Goal: Task Accomplishment & Management: Use online tool/utility

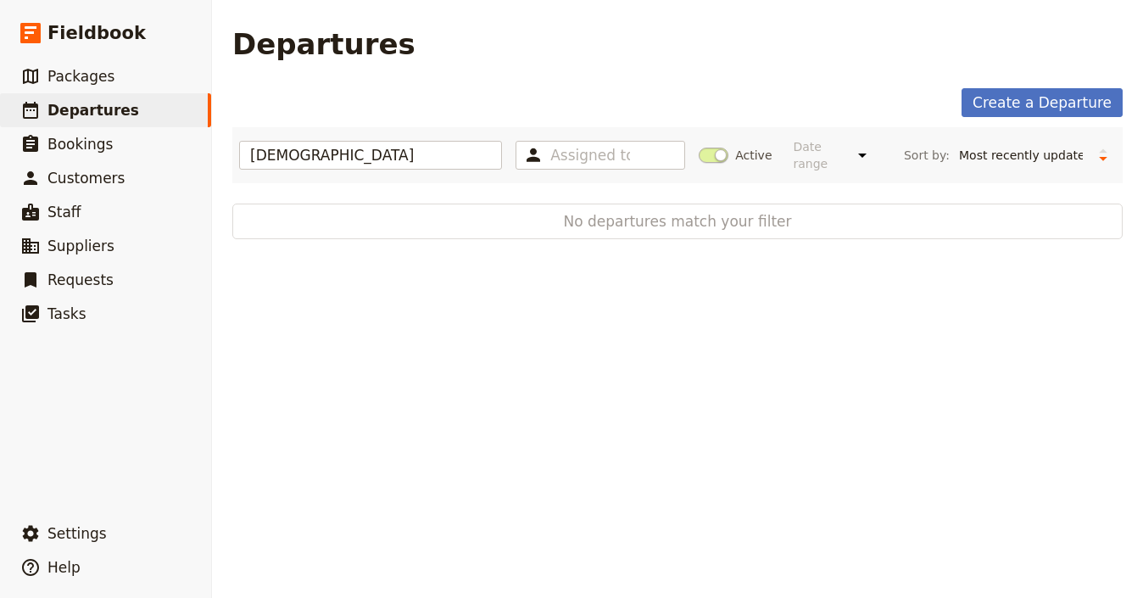
select select "UPDATED_AT"
click at [154, 81] on link "​ Packages" at bounding box center [105, 76] width 211 height 34
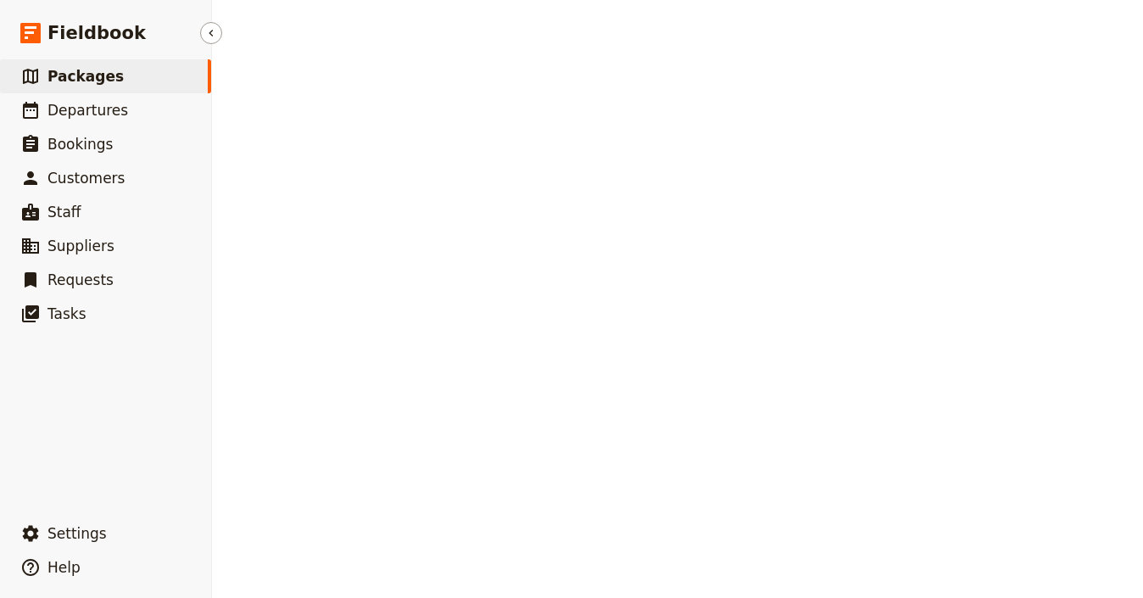
select select "UPDATED_AT"
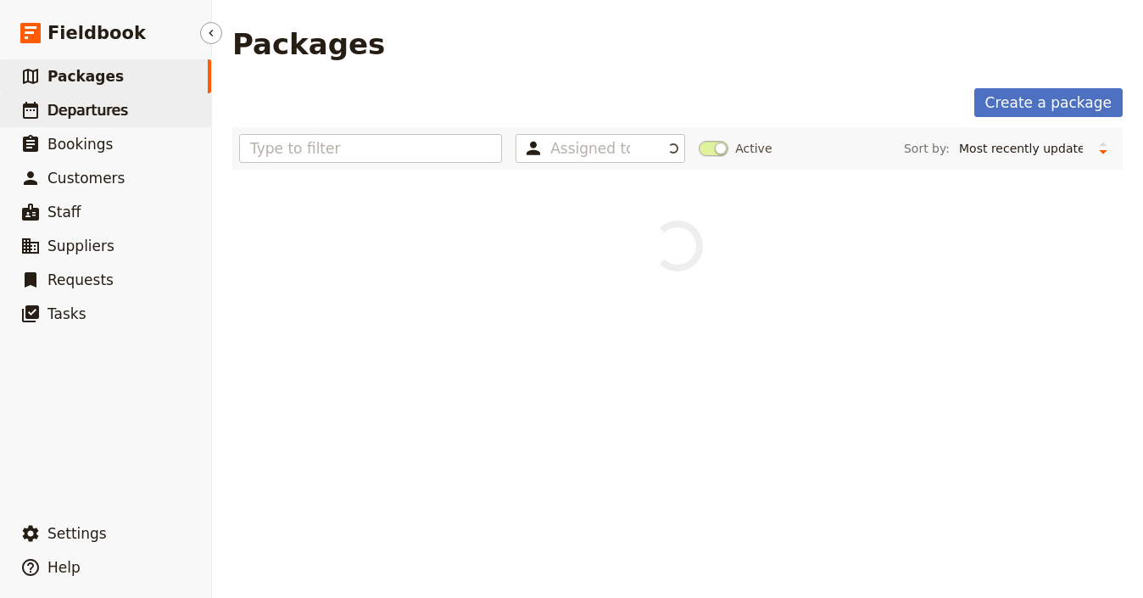
click at [136, 105] on link "​ Departures" at bounding box center [105, 110] width 211 height 34
select select "UPDATED_AT"
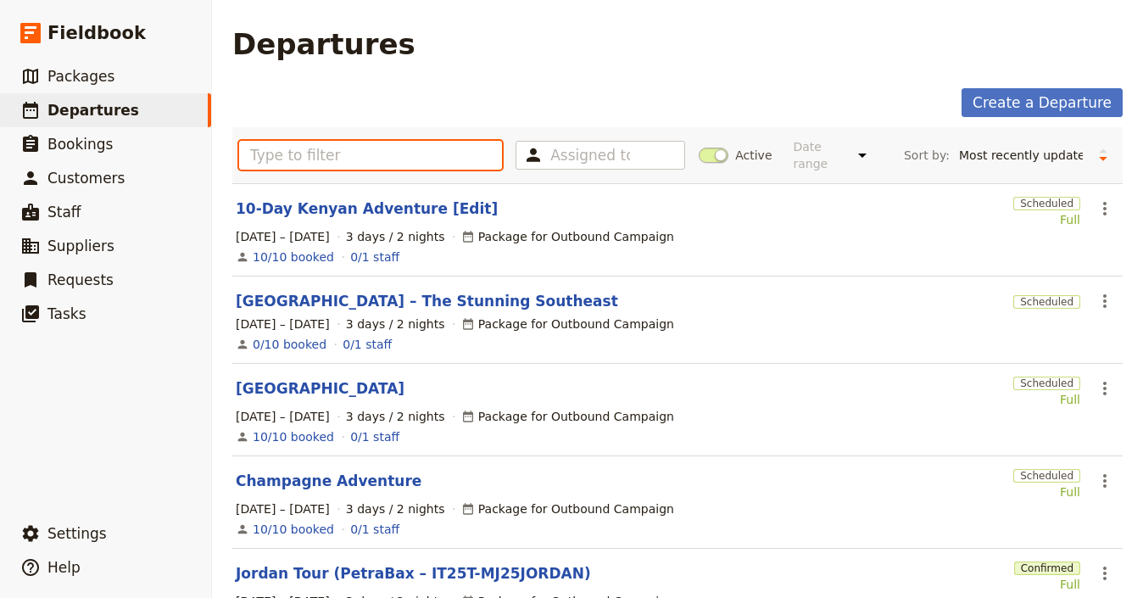
click at [280, 150] on input "text" at bounding box center [370, 155] width 263 height 29
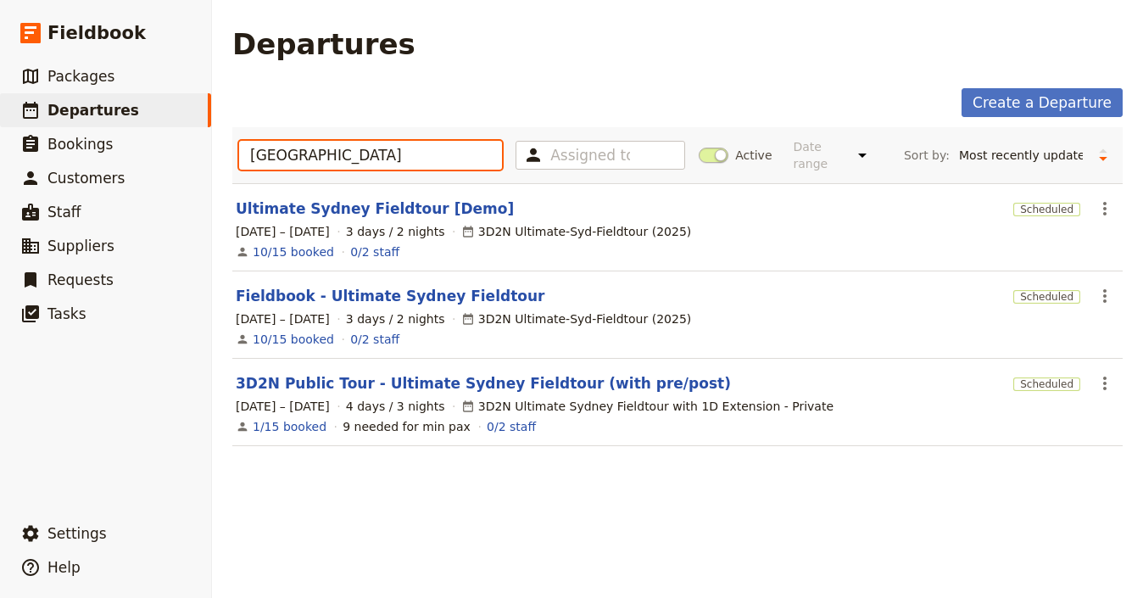
type input "sydney"
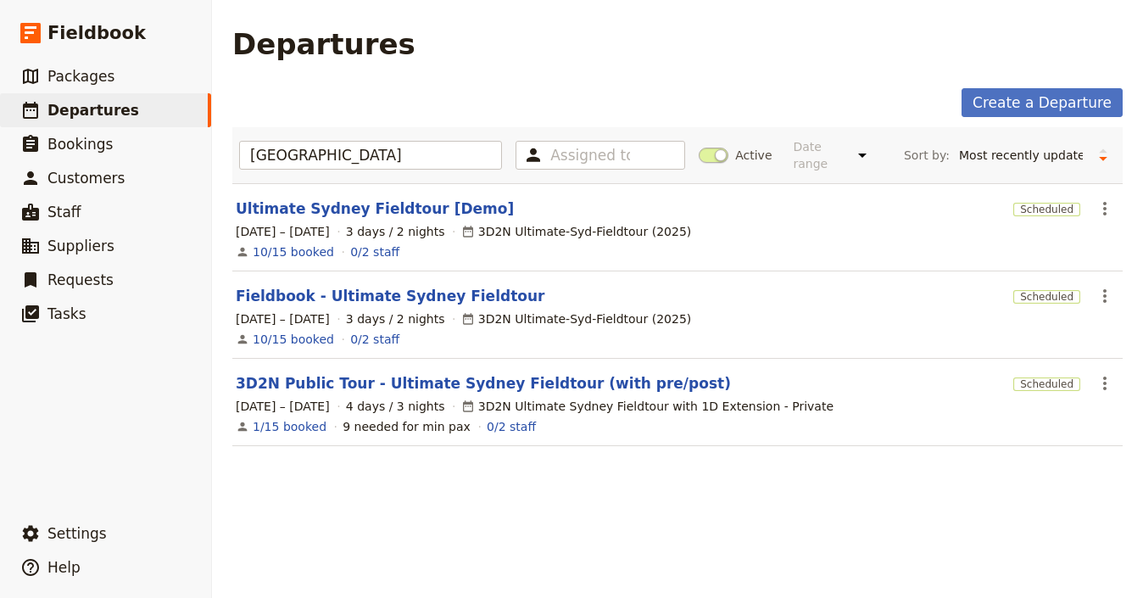
click at [430, 225] on div "6 – 8 Apr 2026 3 days / 2 nights 3D2N Ultimate-Syd-Fieldtour (2025)" at bounding box center [677, 231] width 887 height 20
click at [435, 207] on link "Ultimate Sydney Fieldtour [Demo]" at bounding box center [375, 208] width 278 height 20
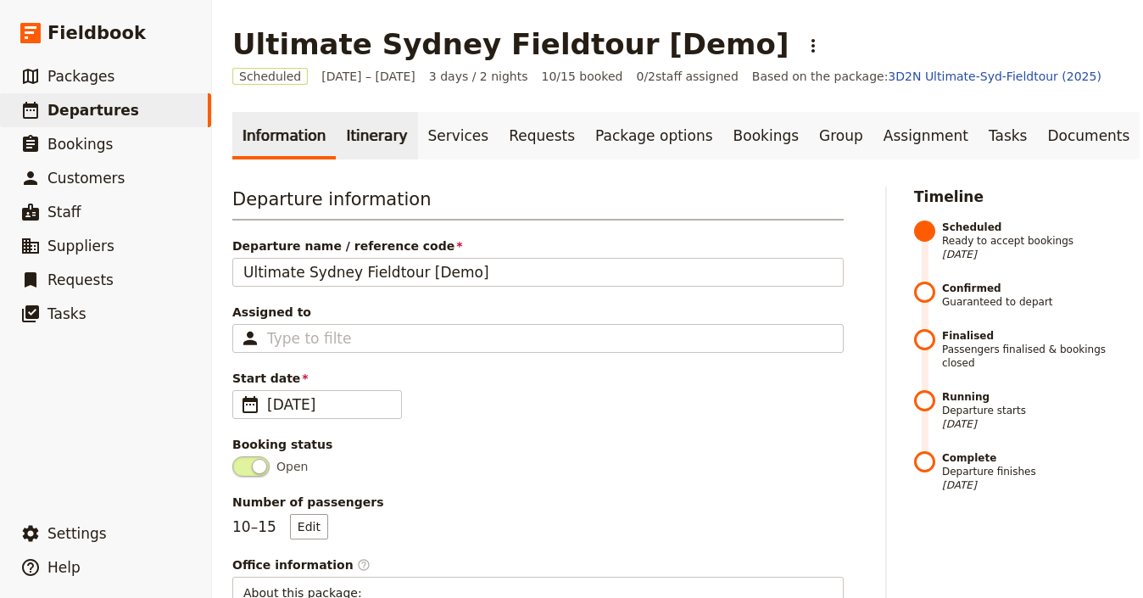
click at [346, 135] on link "Itinerary" at bounding box center [376, 135] width 81 height 47
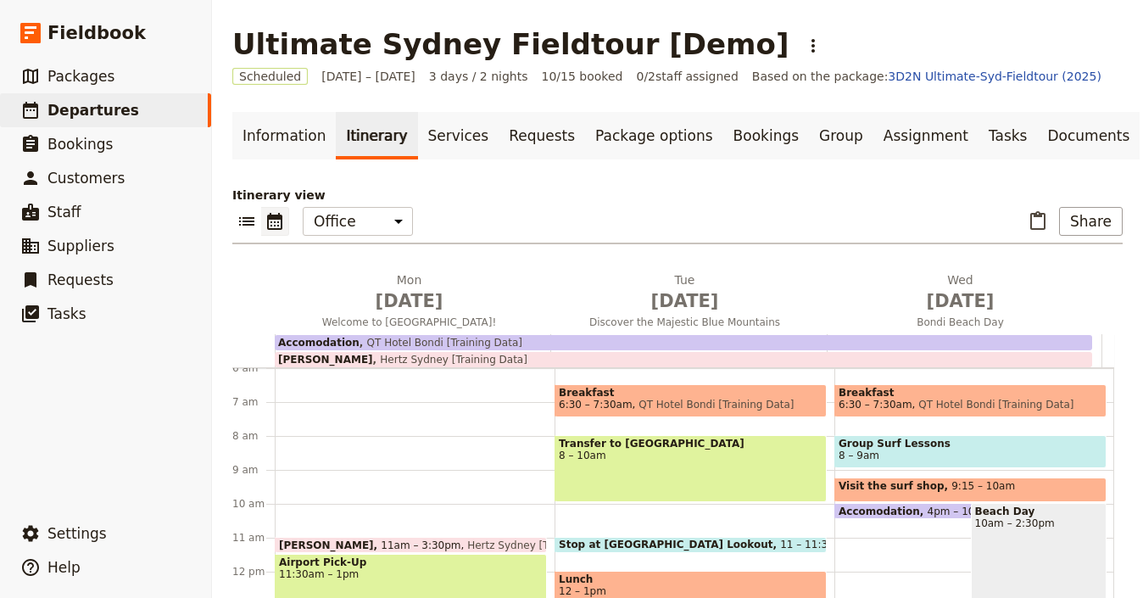
scroll to position [192, 0]
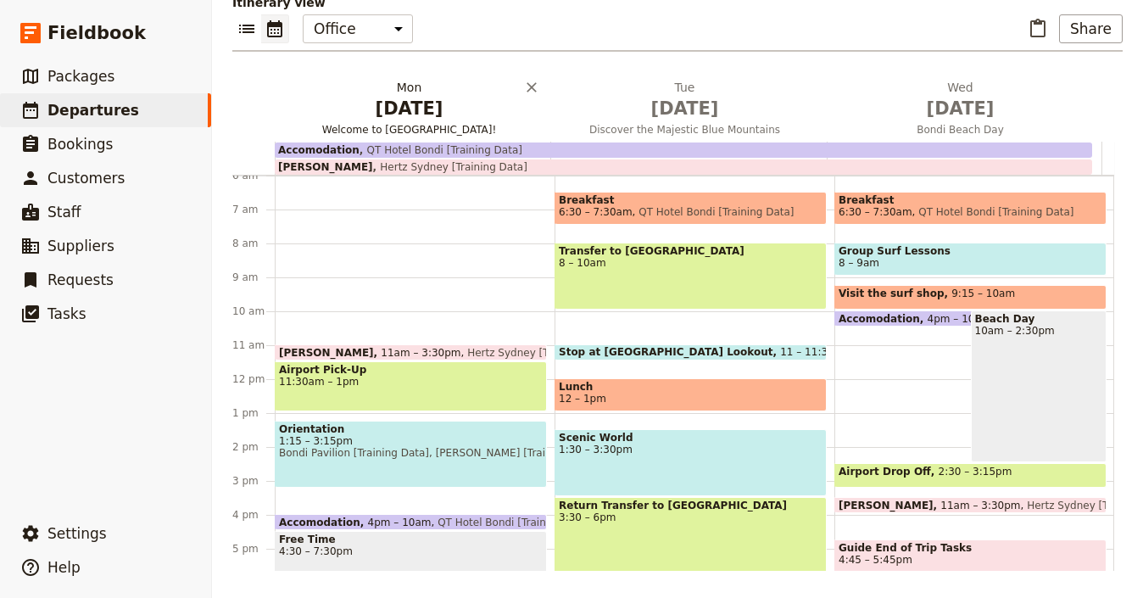
click at [398, 118] on span "Apr 6" at bounding box center [408, 108] width 255 height 25
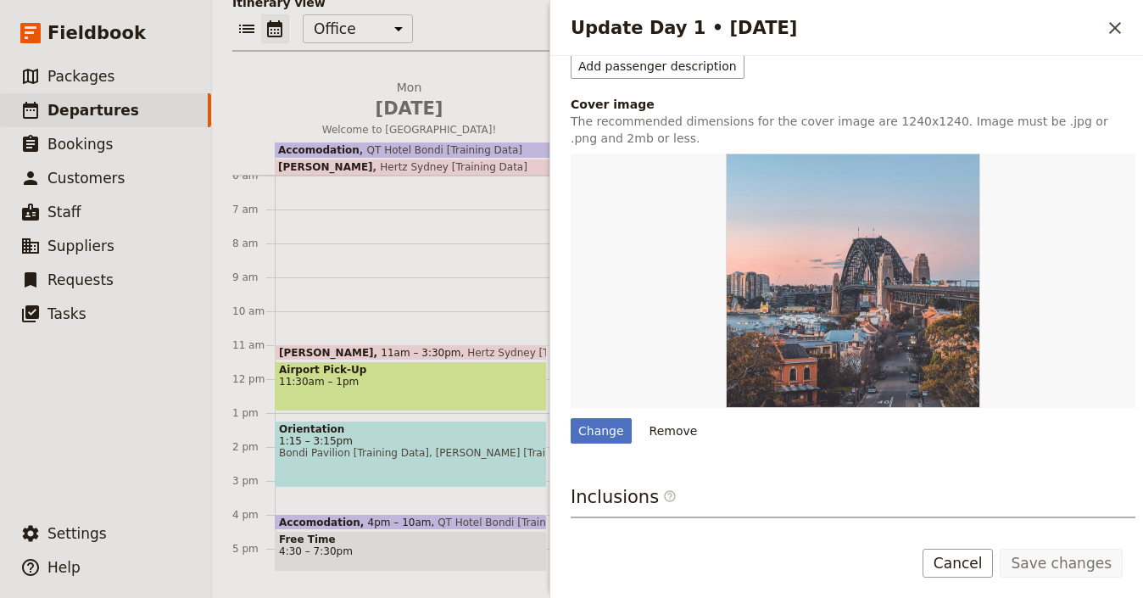
scroll to position [584, 0]
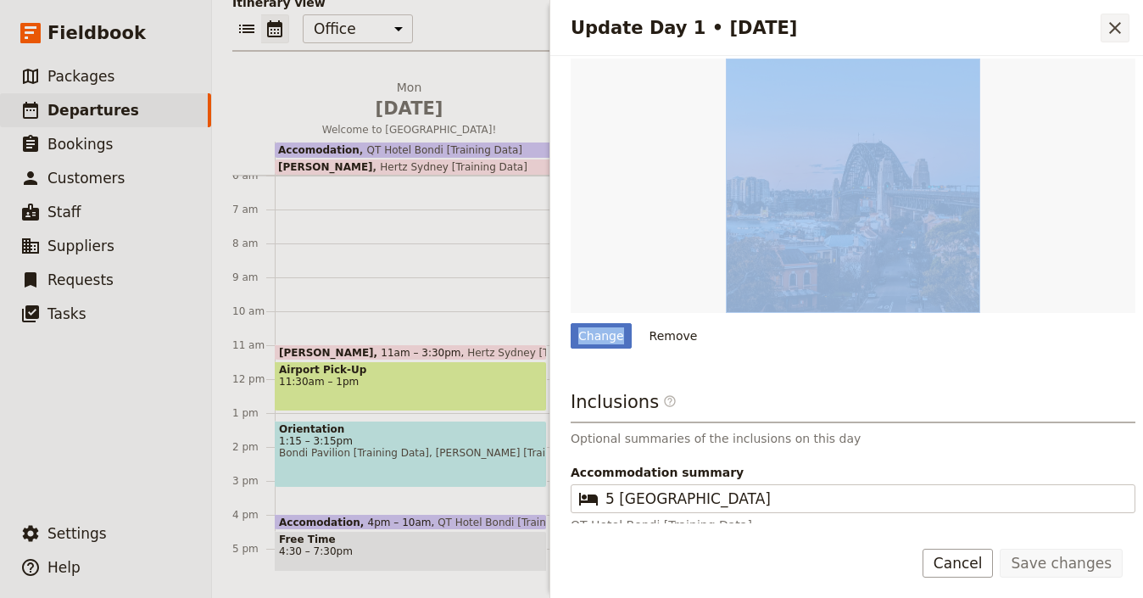
click at [1120, 36] on icon "Close drawer" at bounding box center [1115, 28] width 20 height 20
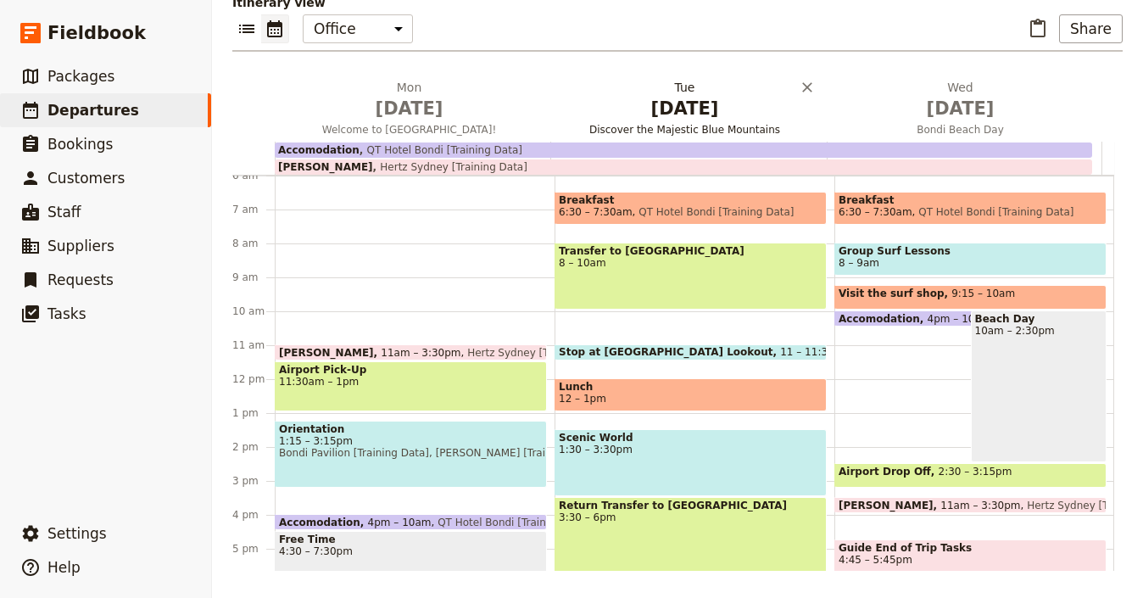
click at [696, 98] on span "Apr 7" at bounding box center [684, 108] width 255 height 25
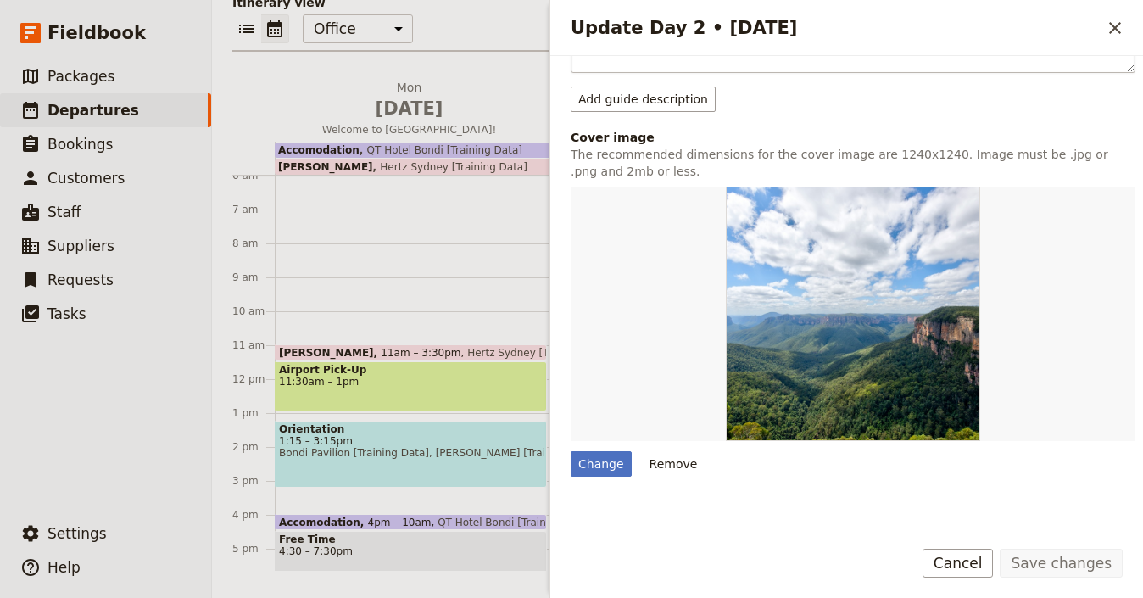
scroll to position [520, 0]
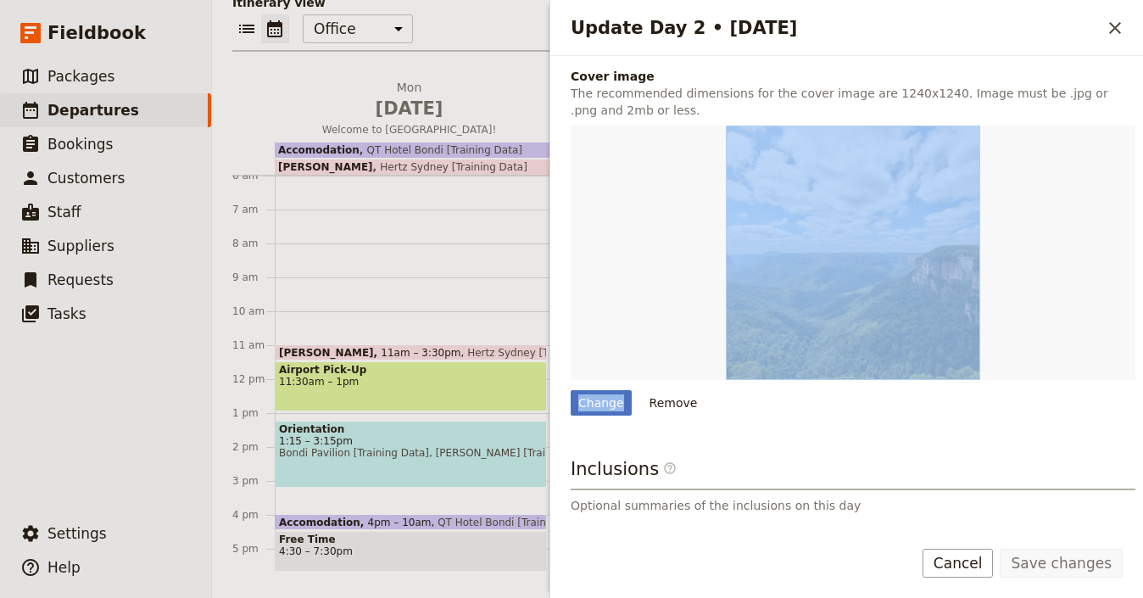
click at [1106, 24] on button "​" at bounding box center [1114, 28] width 29 height 29
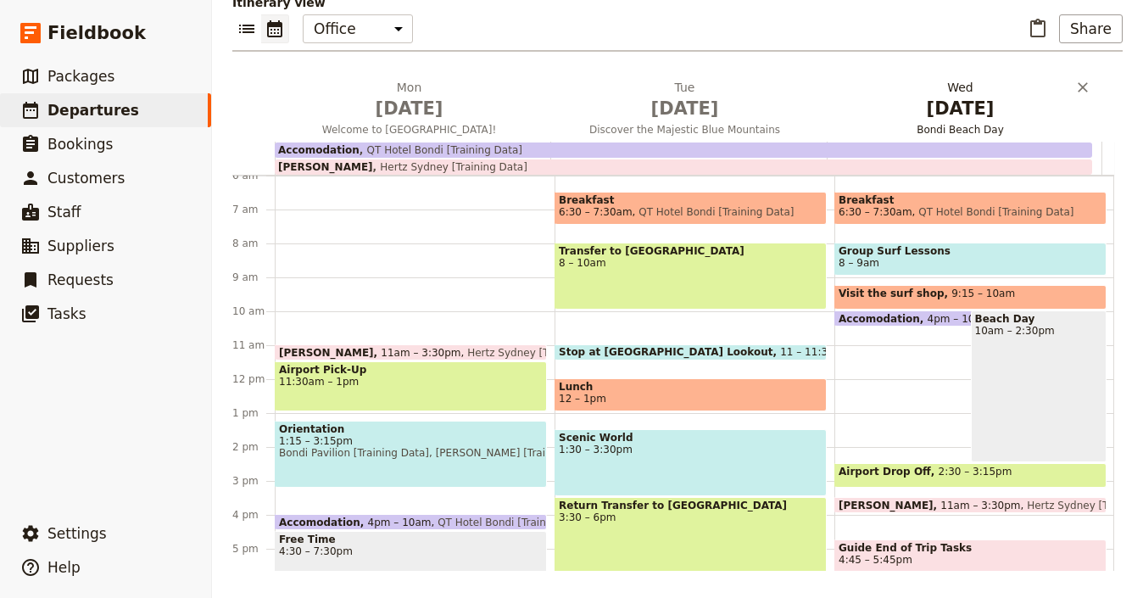
click at [944, 118] on span "Apr 8" at bounding box center [959, 108] width 255 height 25
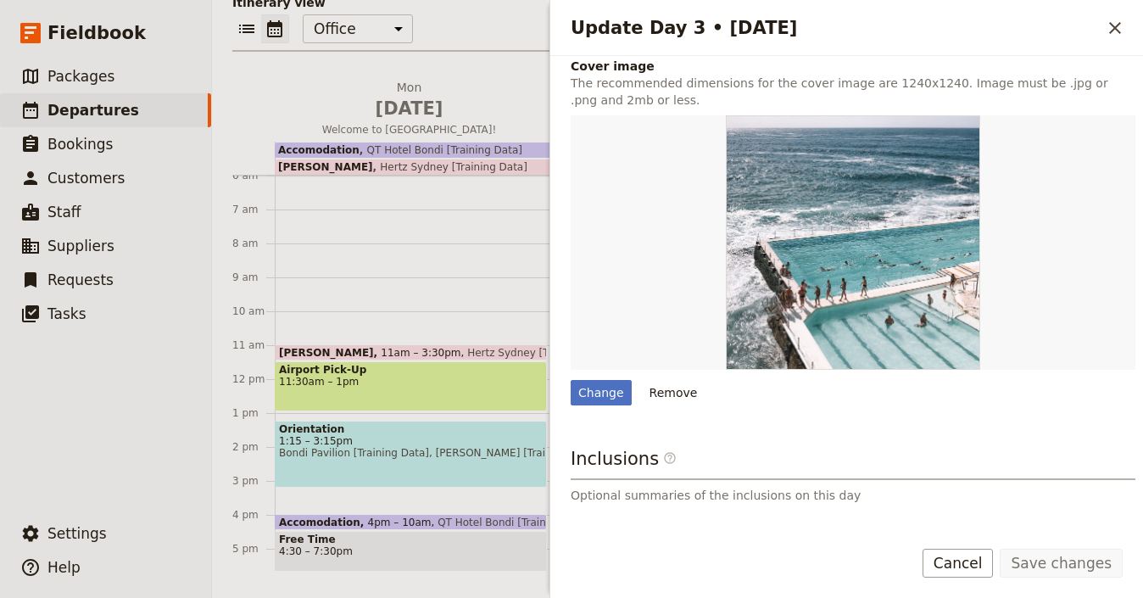
scroll to position [648, 0]
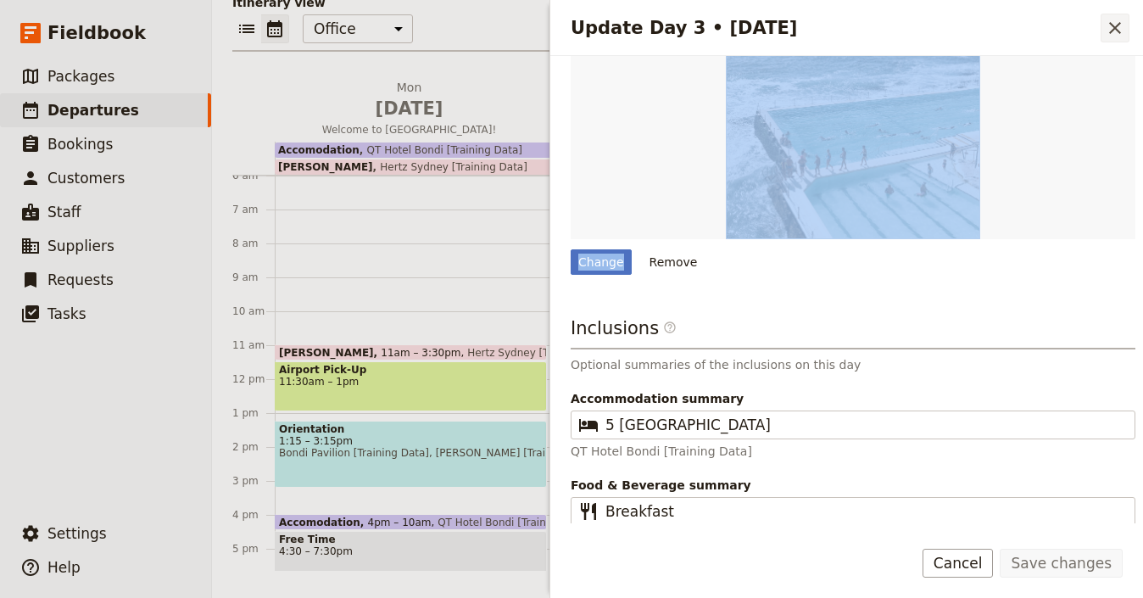
click at [1118, 35] on icon "Close drawer" at bounding box center [1115, 28] width 20 height 20
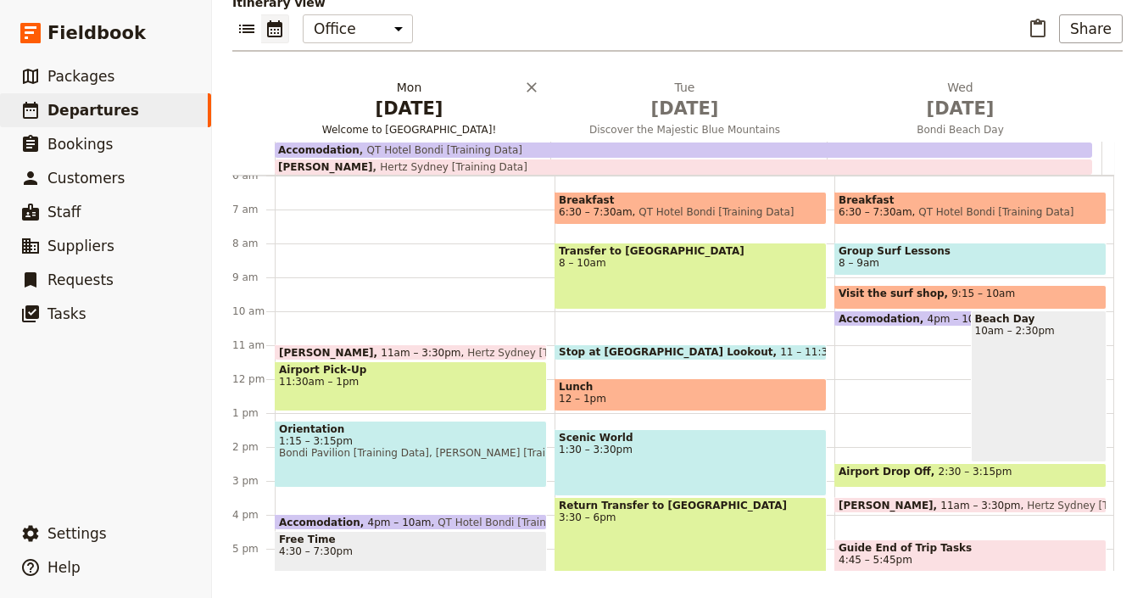
click at [433, 100] on span "Apr 6" at bounding box center [408, 108] width 255 height 25
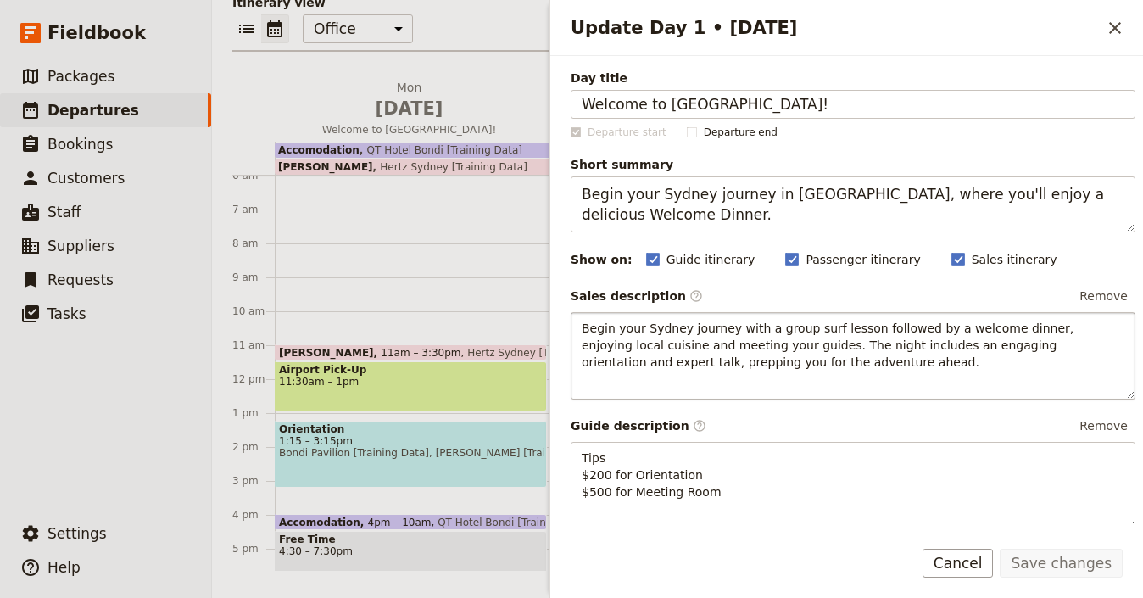
scroll to position [482, 0]
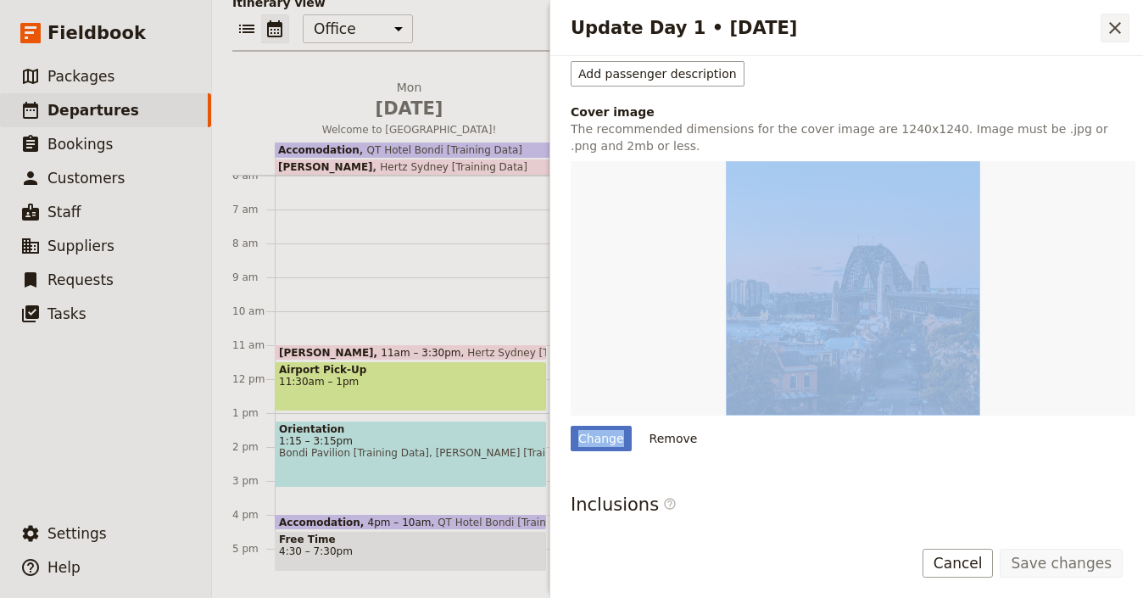
click at [1117, 28] on icon "Close drawer" at bounding box center [1115, 28] width 20 height 20
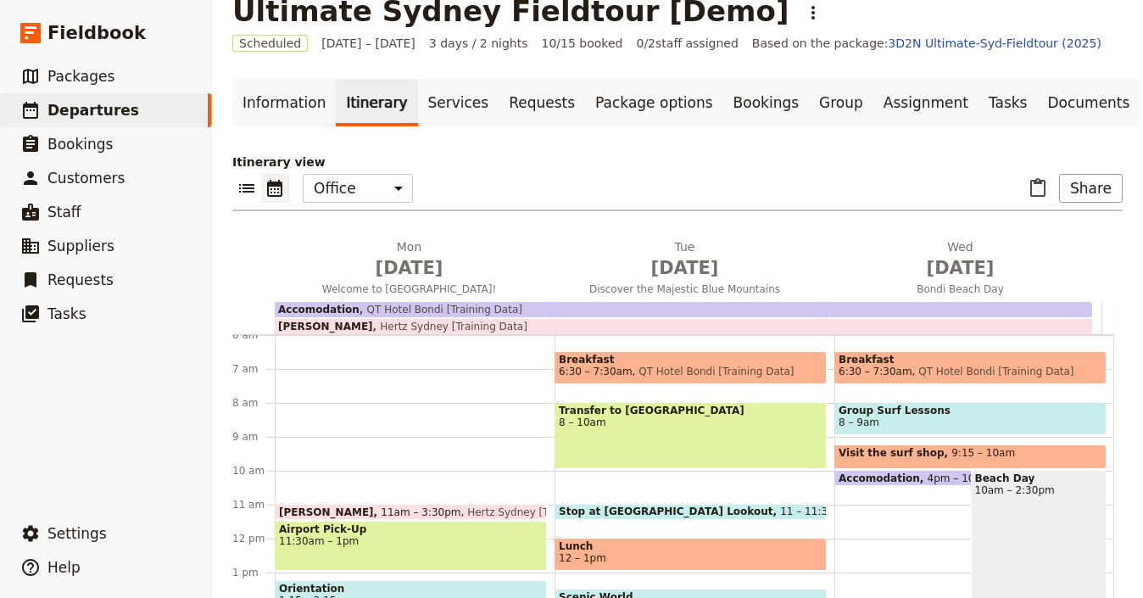
scroll to position [0, 0]
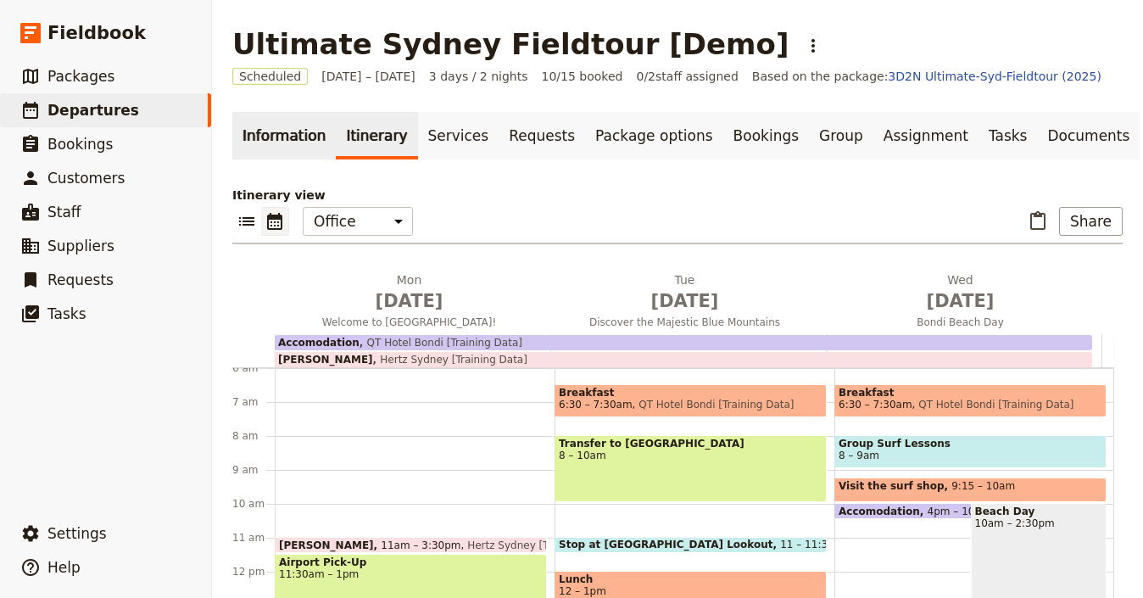
click at [292, 137] on link "Information" at bounding box center [283, 135] width 103 height 47
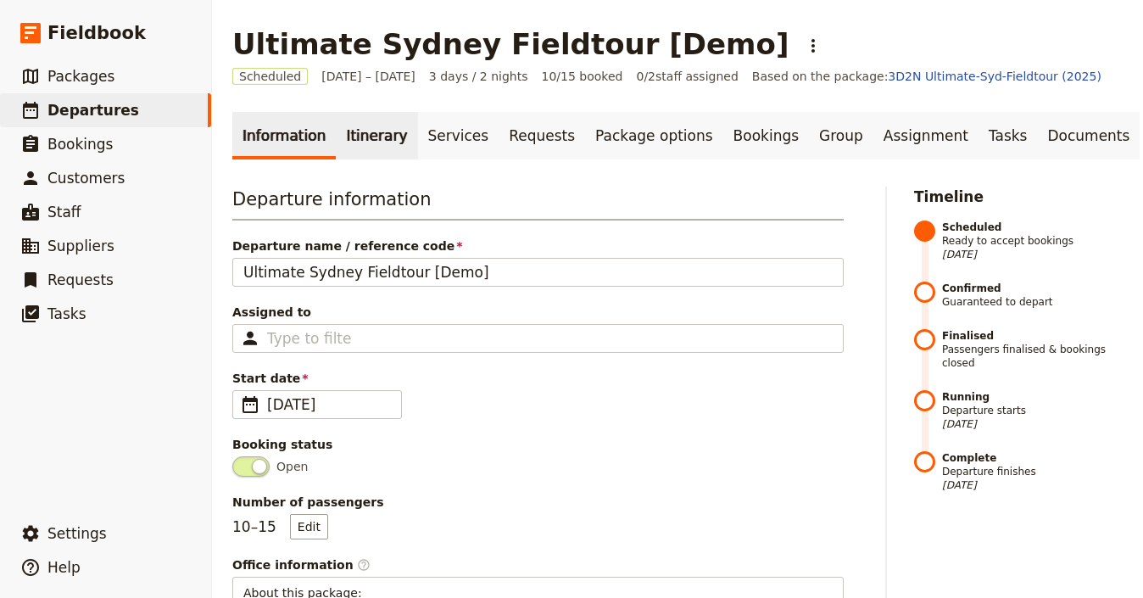
click at [355, 135] on link "Itinerary" at bounding box center [376, 135] width 81 height 47
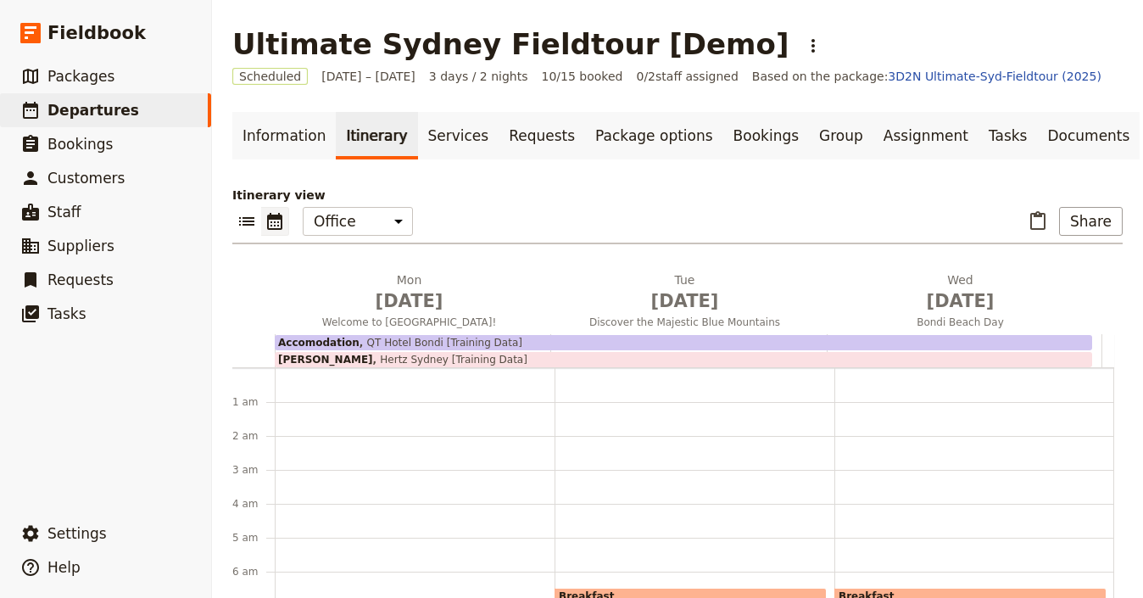
scroll to position [203, 0]
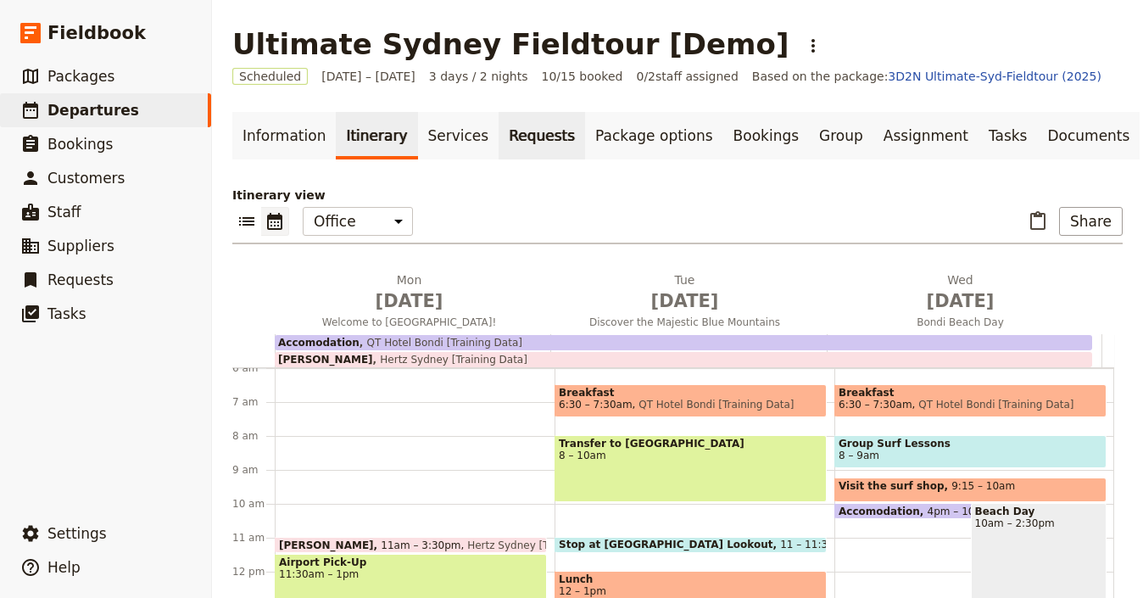
click at [498, 146] on link "Requests" at bounding box center [541, 135] width 86 height 47
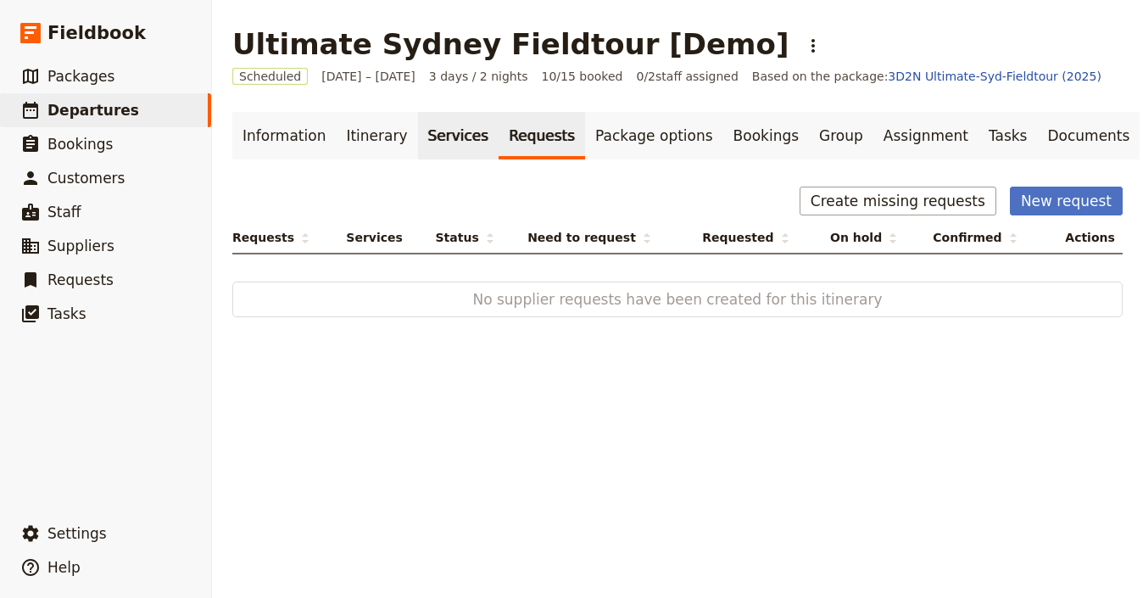
click at [428, 151] on link "Services" at bounding box center [458, 135] width 81 height 47
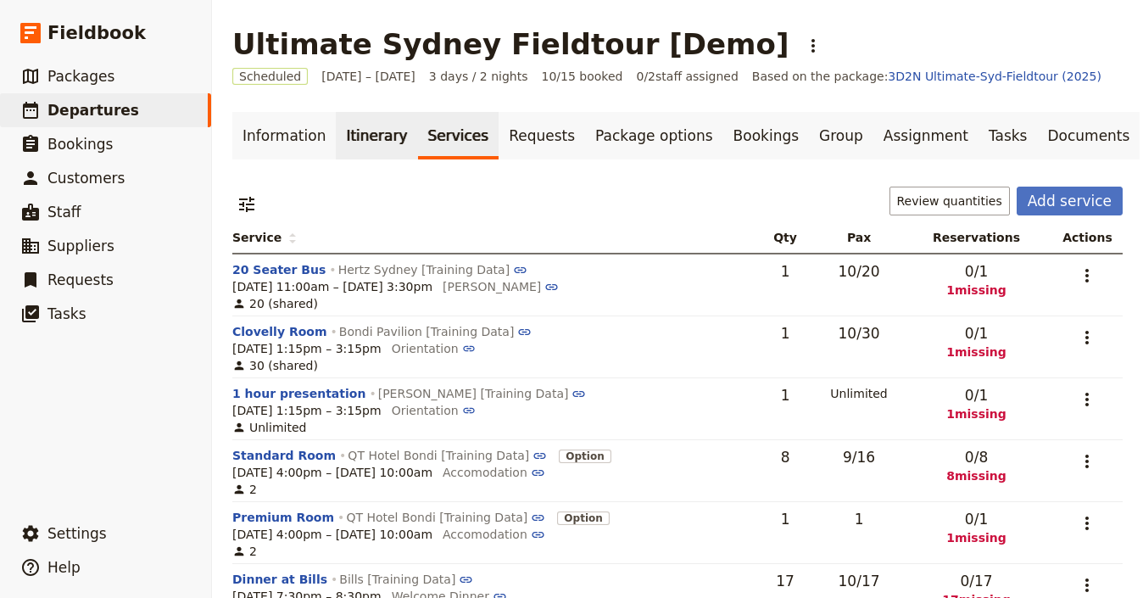
click at [336, 142] on link "Itinerary" at bounding box center [376, 135] width 81 height 47
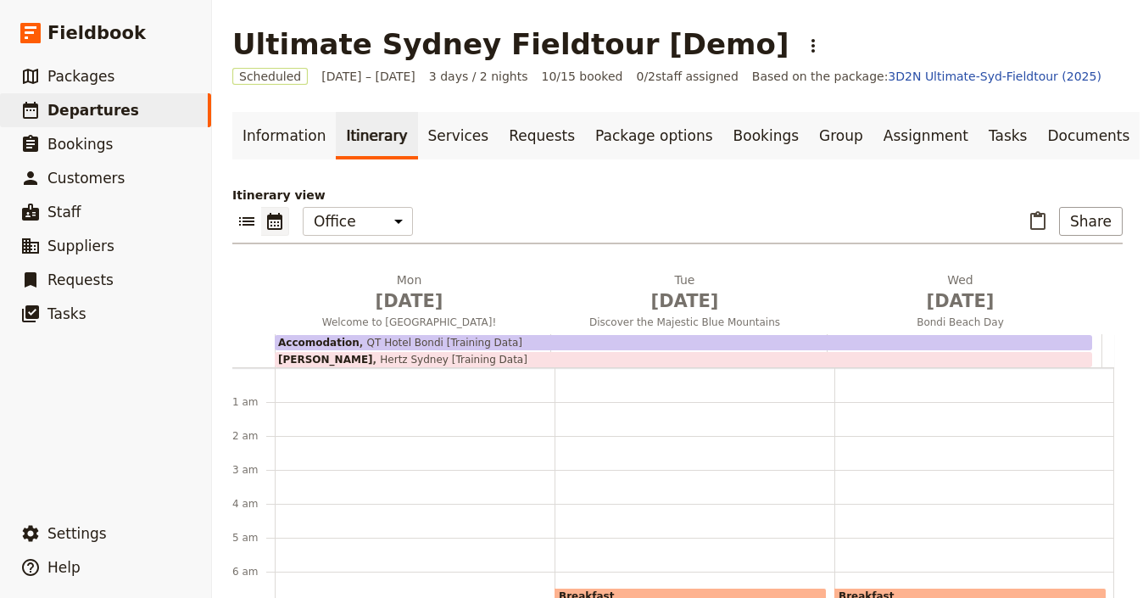
scroll to position [203, 0]
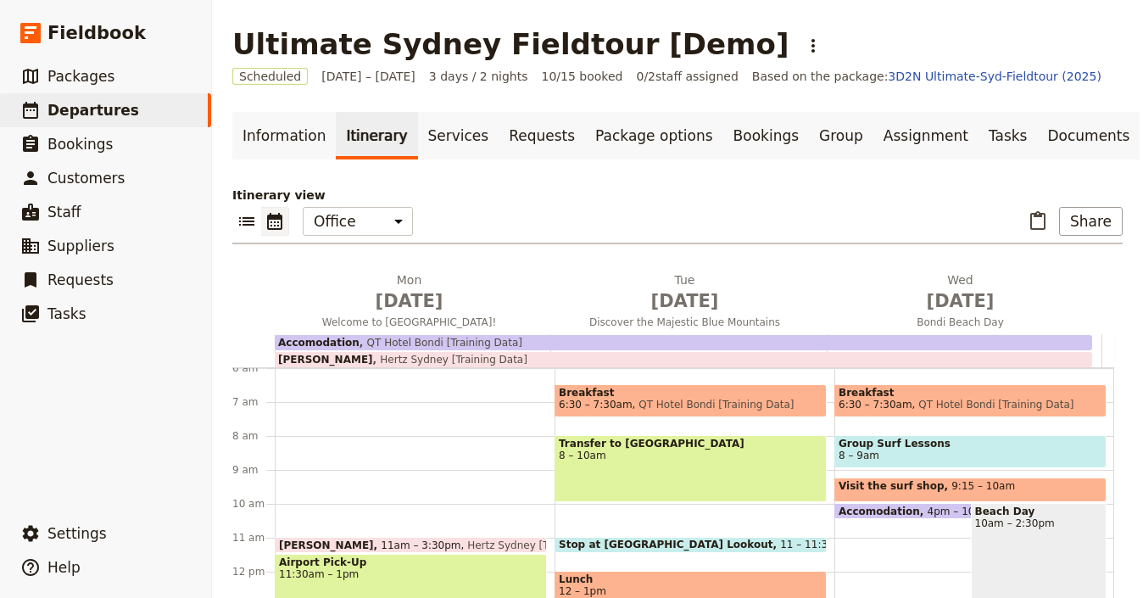
click at [315, 160] on div "Information Itinerary Services Requests Package options Bookings Group Assignme…" at bounding box center [677, 437] width 890 height 651
click at [291, 148] on link "Information" at bounding box center [283, 135] width 103 height 47
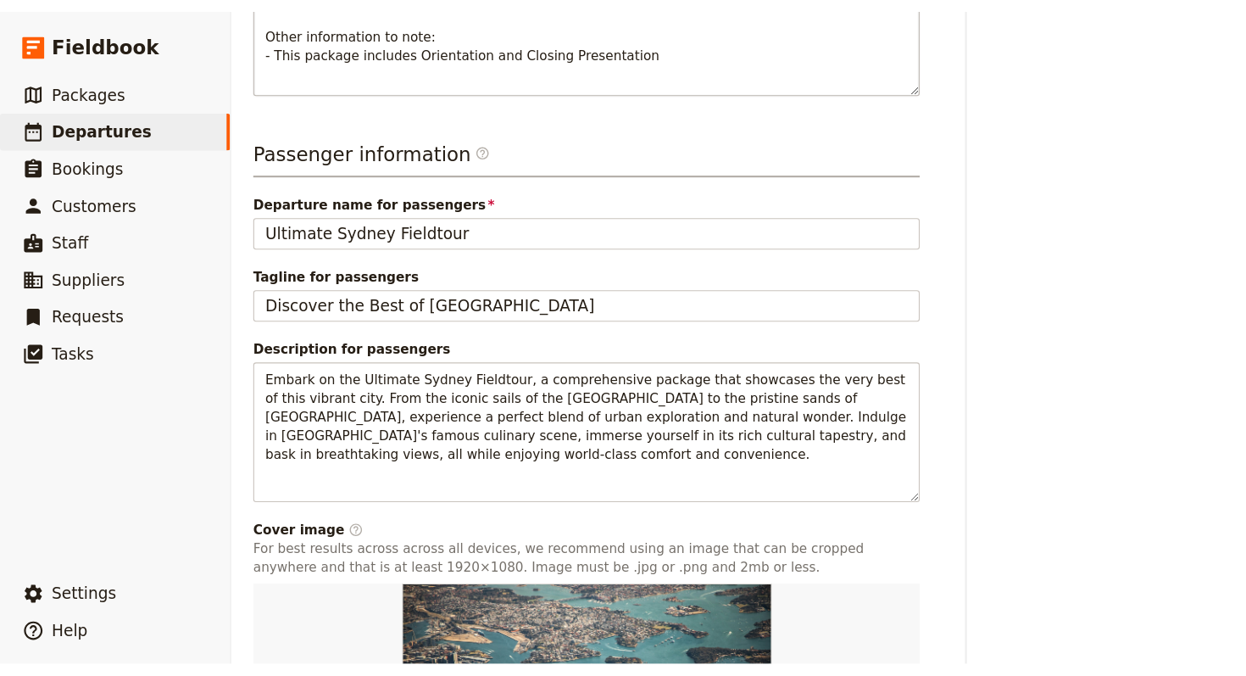
scroll to position [1005, 0]
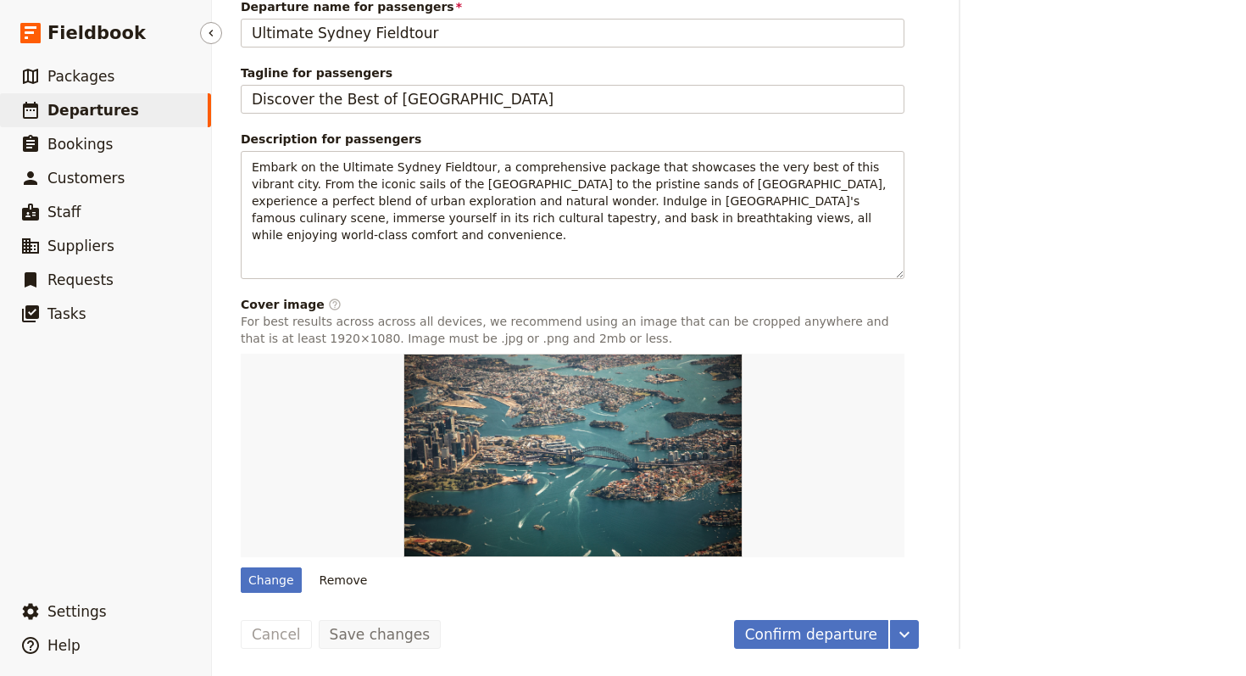
click at [124, 109] on link "​ Departures" at bounding box center [105, 110] width 211 height 34
select select "UPDATED_AT"
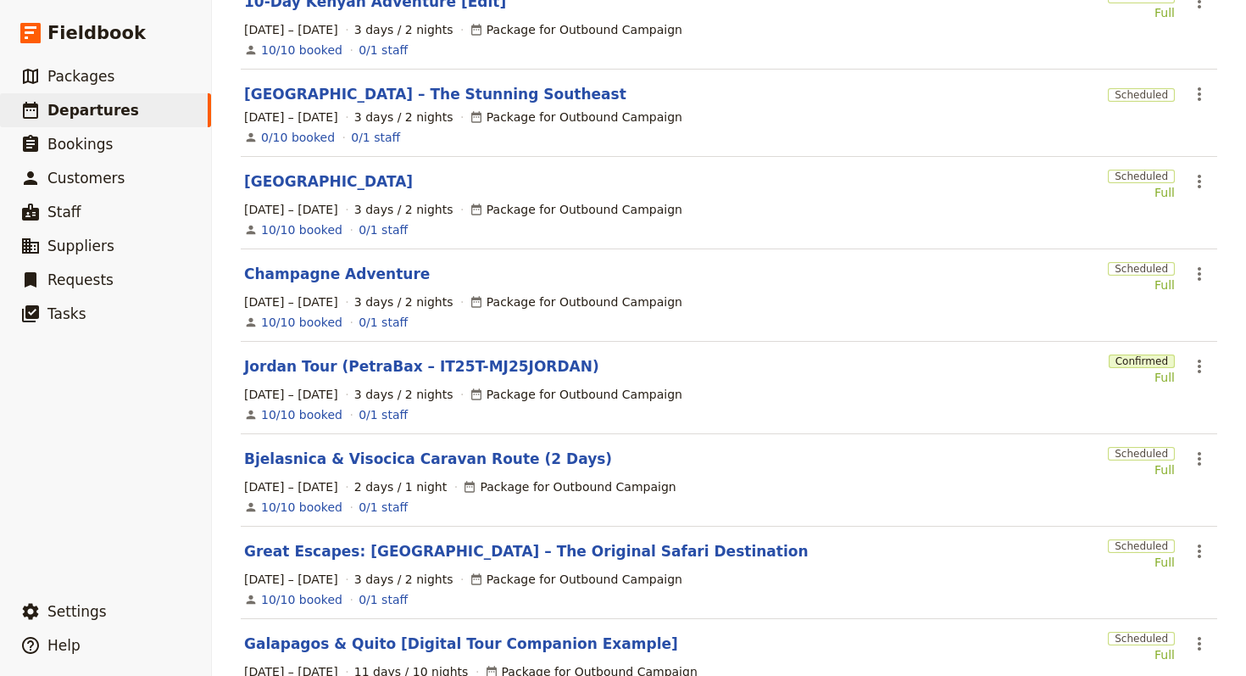
scroll to position [32, 0]
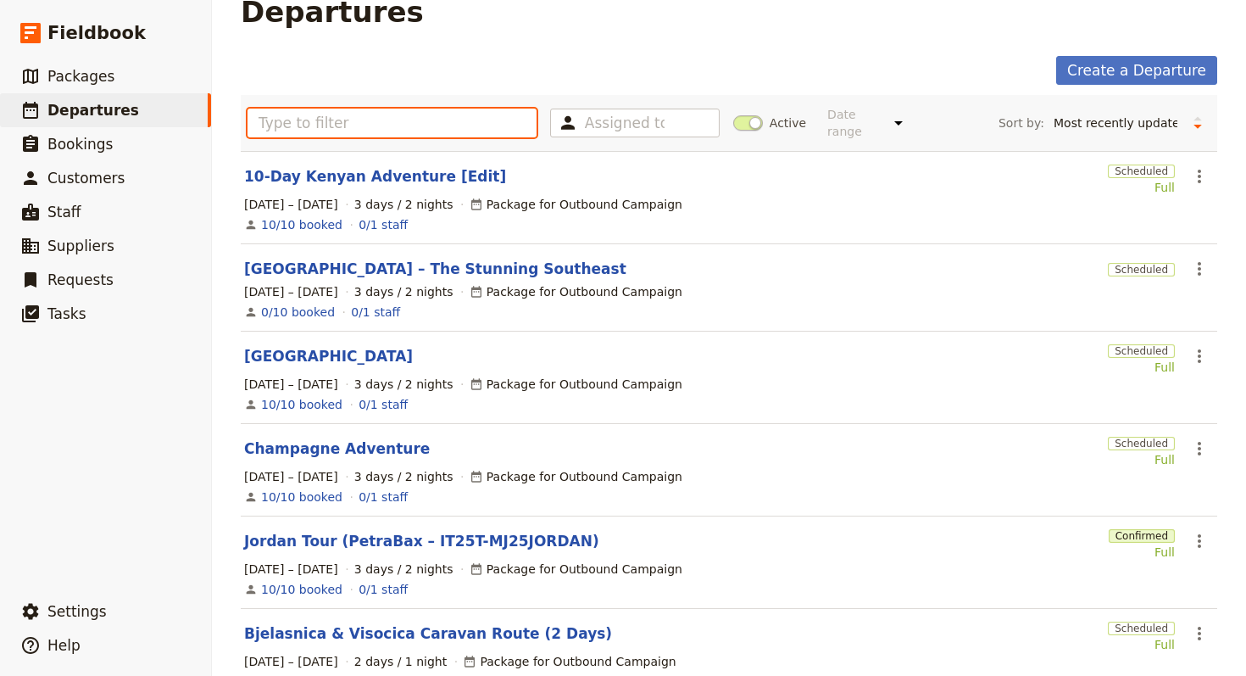
click at [363, 115] on input "text" at bounding box center [392, 123] width 289 height 29
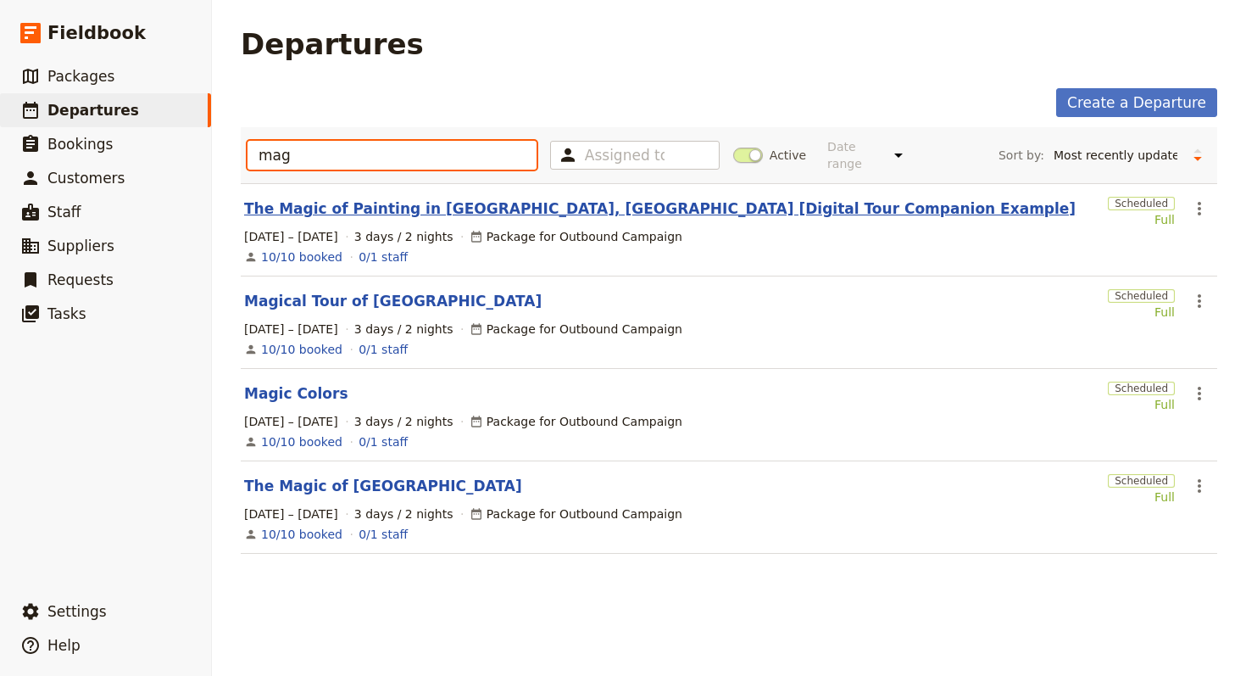
type input "mag"
click at [392, 200] on link "The Magic of Painting in Tuscany, Italy [Digital Tour Companion Example]" at bounding box center [660, 208] width 832 height 20
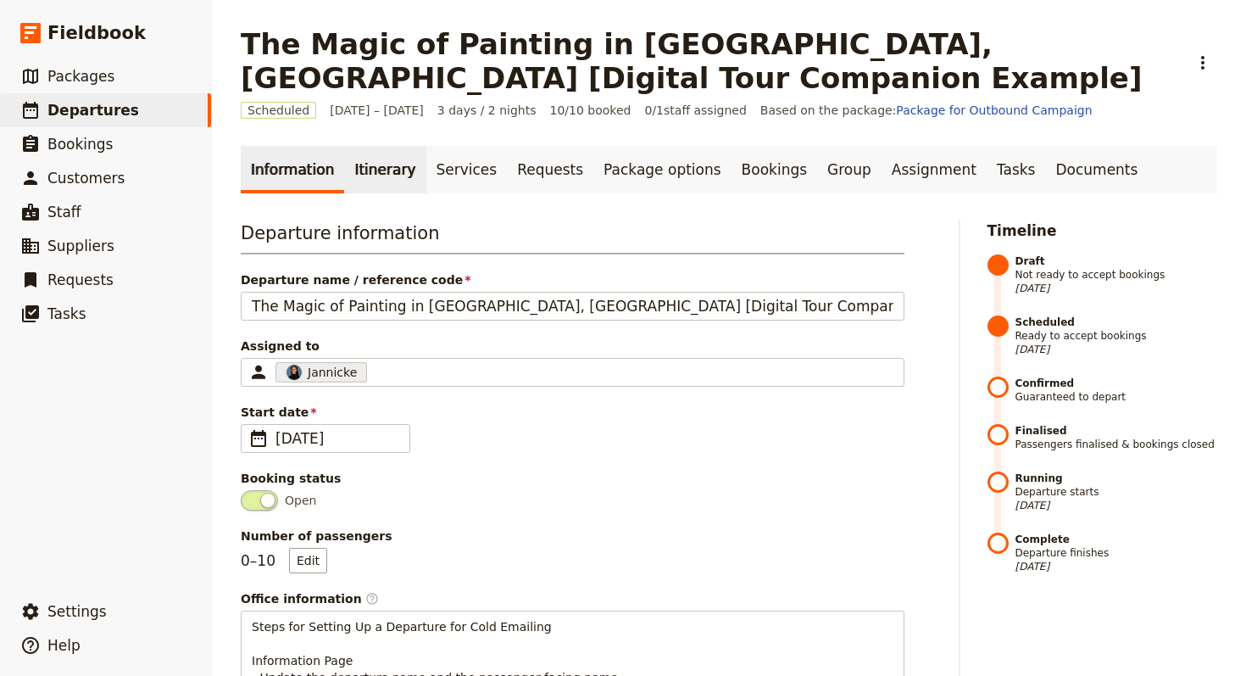
click at [389, 178] on link "Itinerary" at bounding box center [384, 169] width 81 height 47
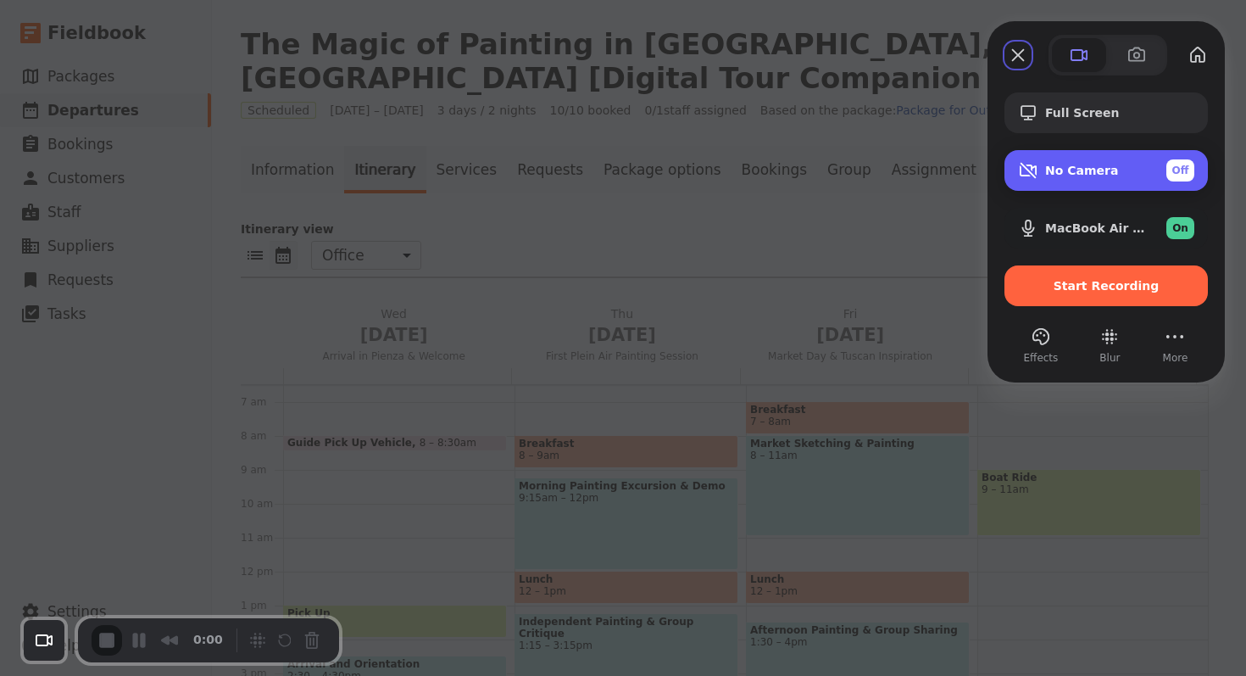
click at [1058, 176] on span "No Camera" at bounding box center [1081, 171] width 73 height 14
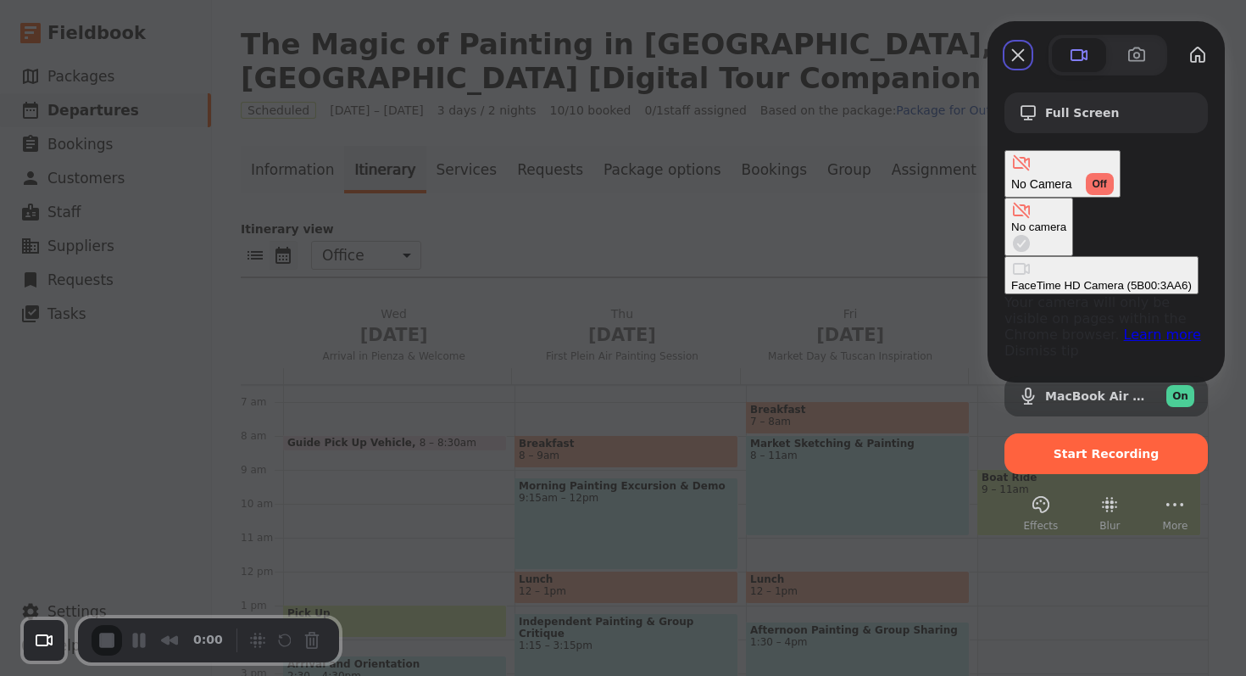
click at [1005, 256] on \(5B00\ "FaceTime HD Camera (5B00:3AA6)" at bounding box center [1102, 275] width 194 height 38
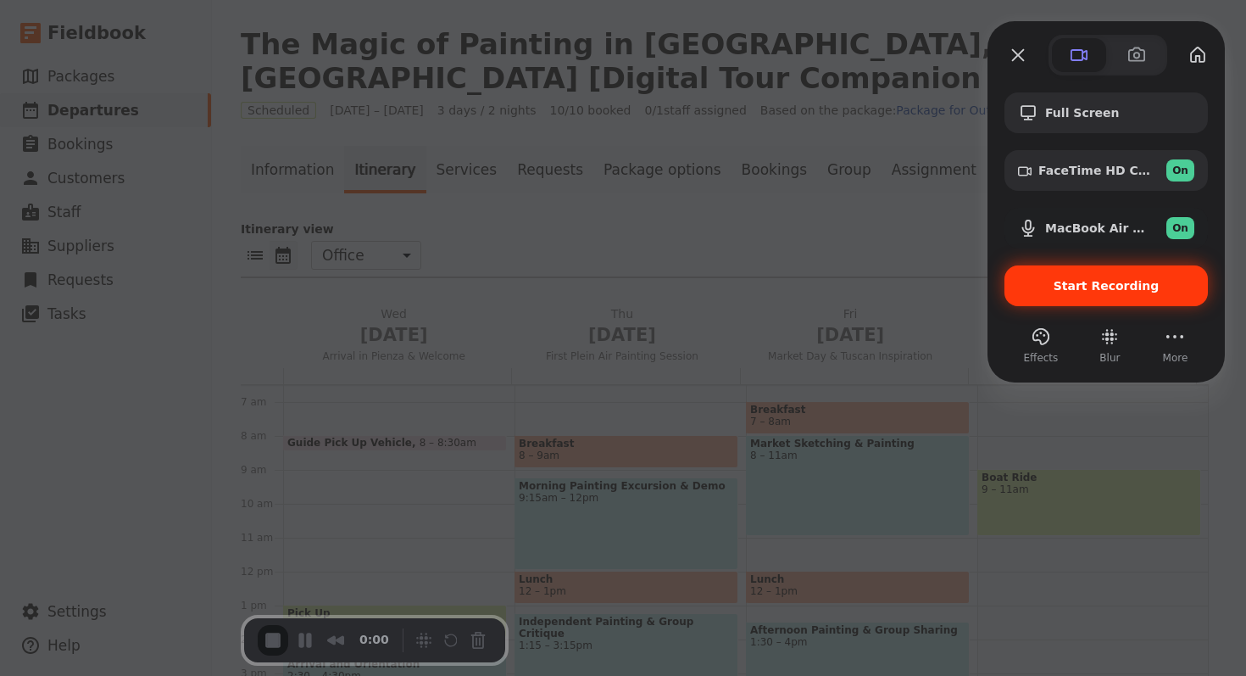
click at [1118, 293] on div "Start Recording" at bounding box center [1106, 285] width 203 height 41
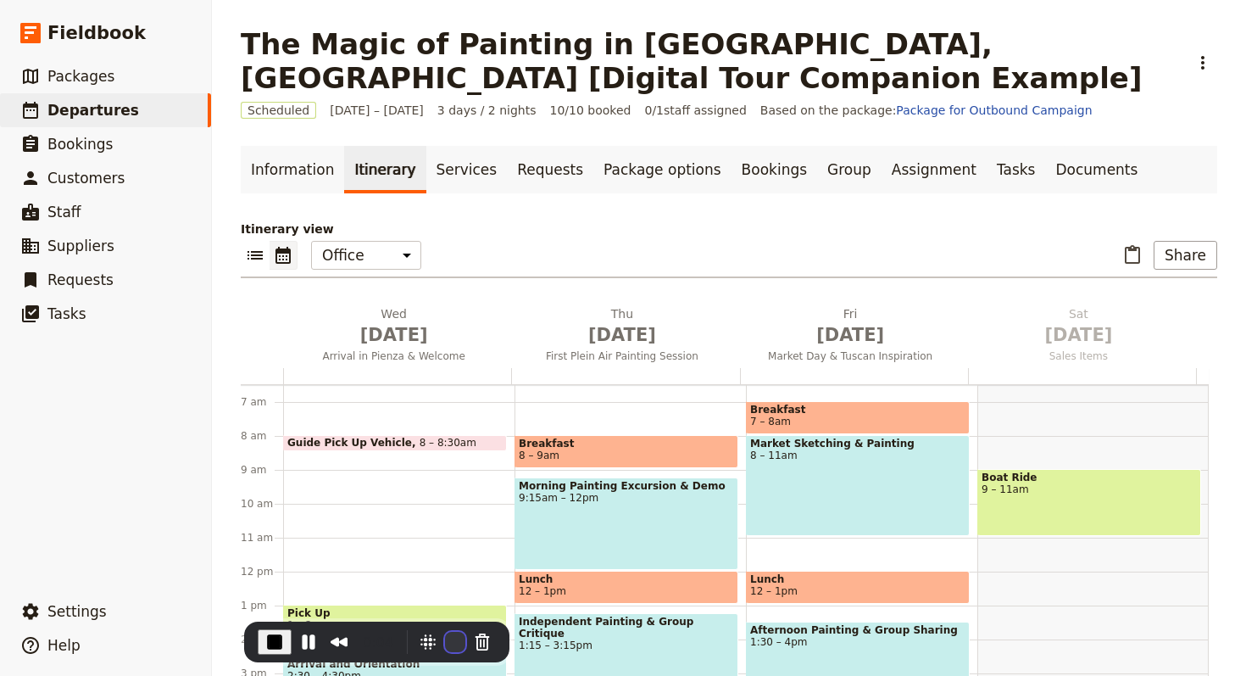
click at [445, 597] on button "Restart Recording" at bounding box center [455, 642] width 20 height 20
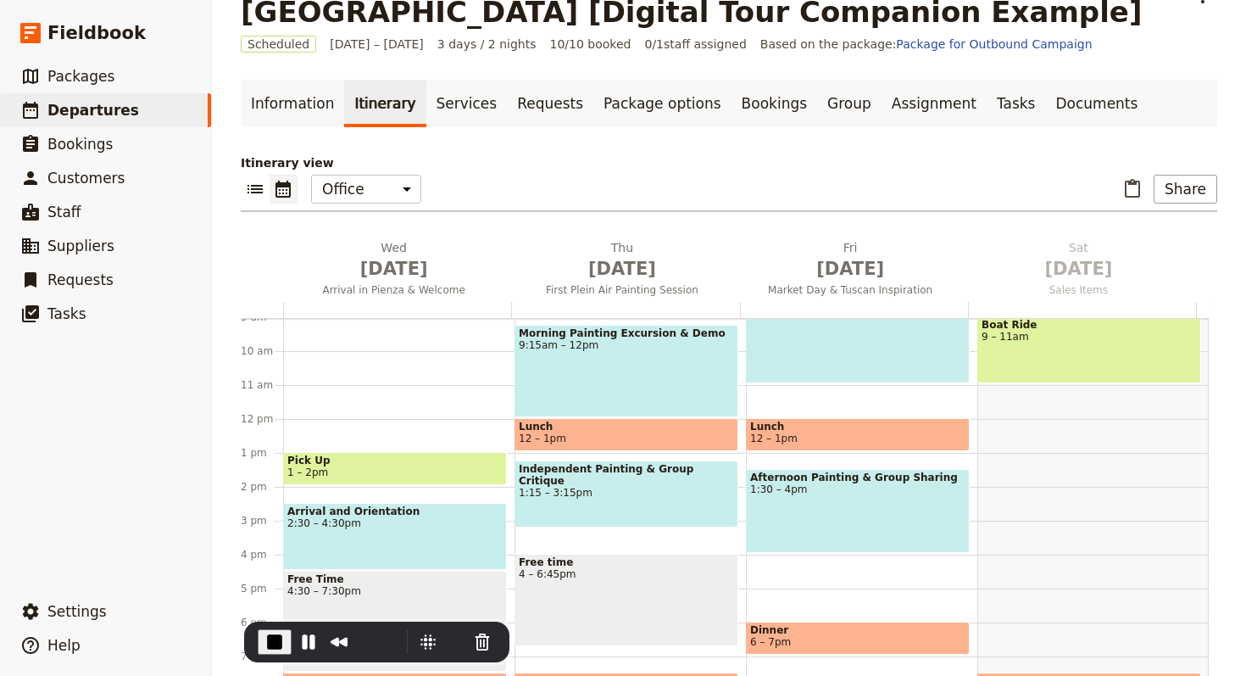
scroll to position [270, 0]
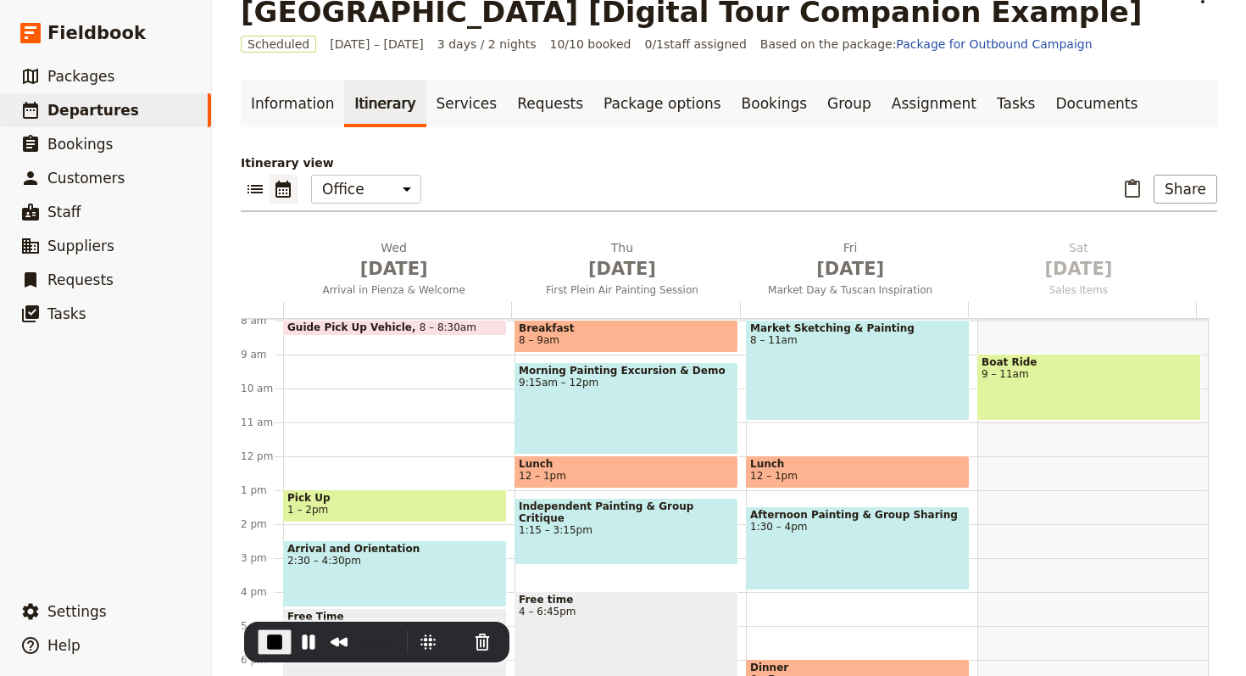
click at [376, 325] on span "Guide Pick Up Vehicle" at bounding box center [353, 327] width 132 height 12
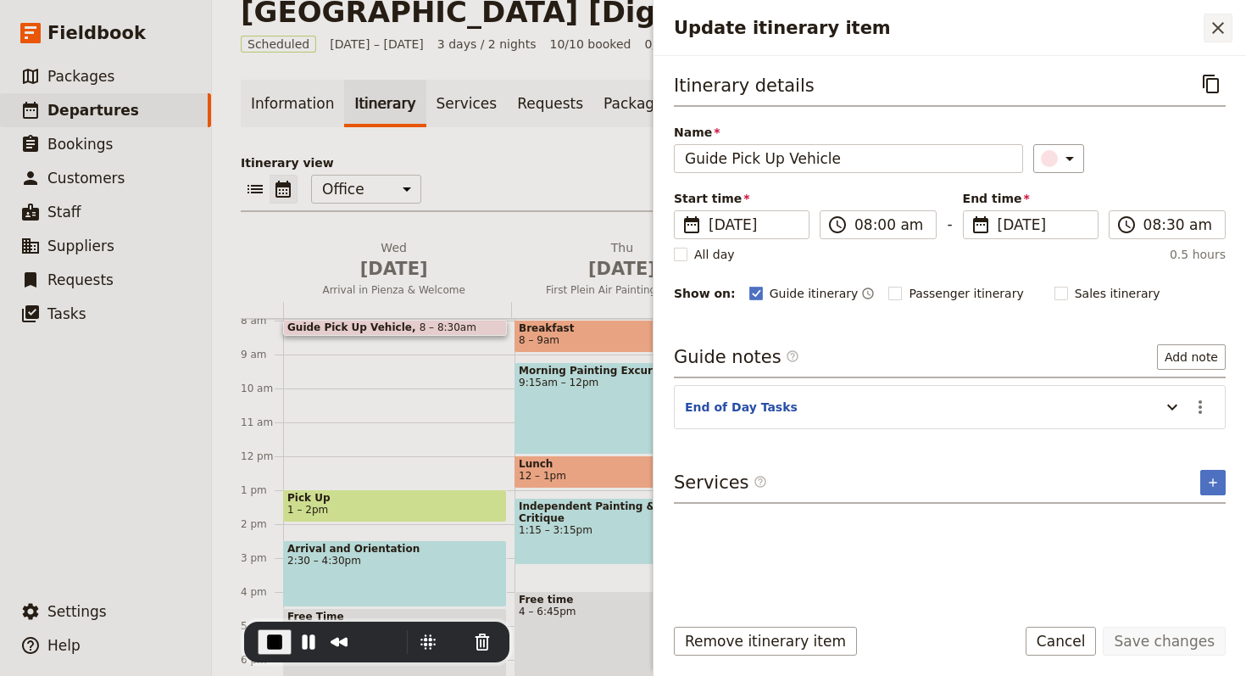
click at [1142, 22] on icon "Close drawer" at bounding box center [1218, 28] width 20 height 20
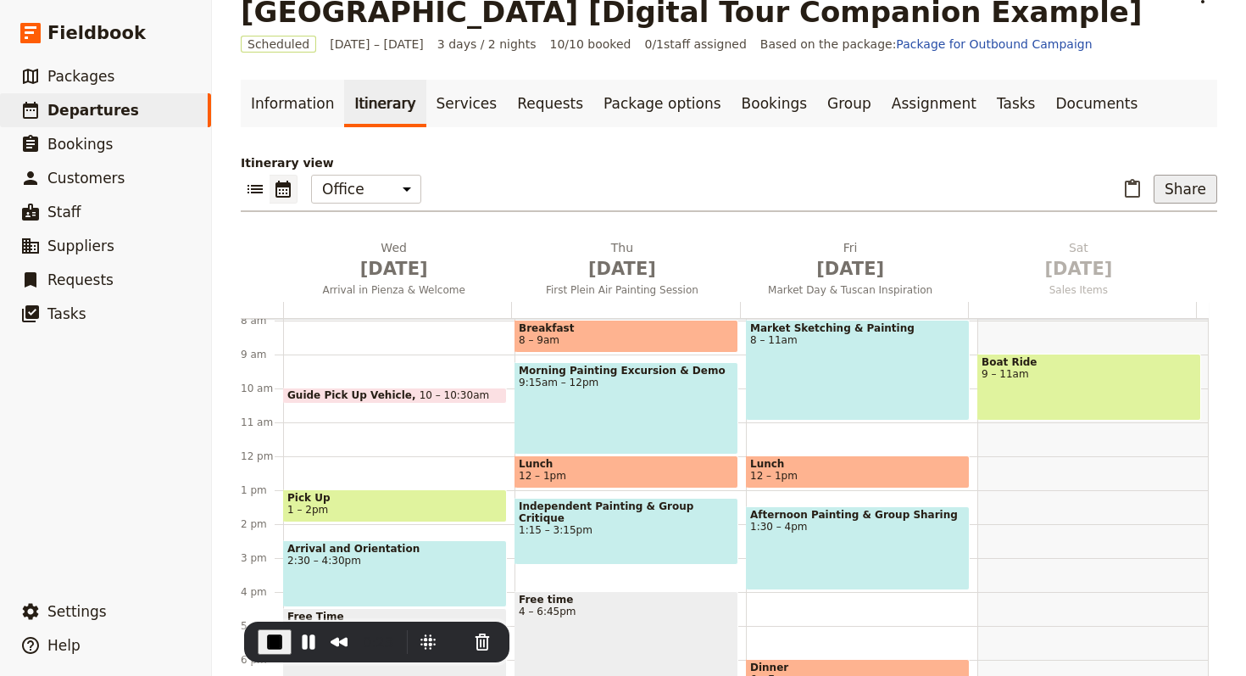
click at [1142, 187] on button "Share" at bounding box center [1186, 189] width 64 height 29
click at [1142, 230] on span "Guide itinerary" at bounding box center [1129, 226] width 89 height 17
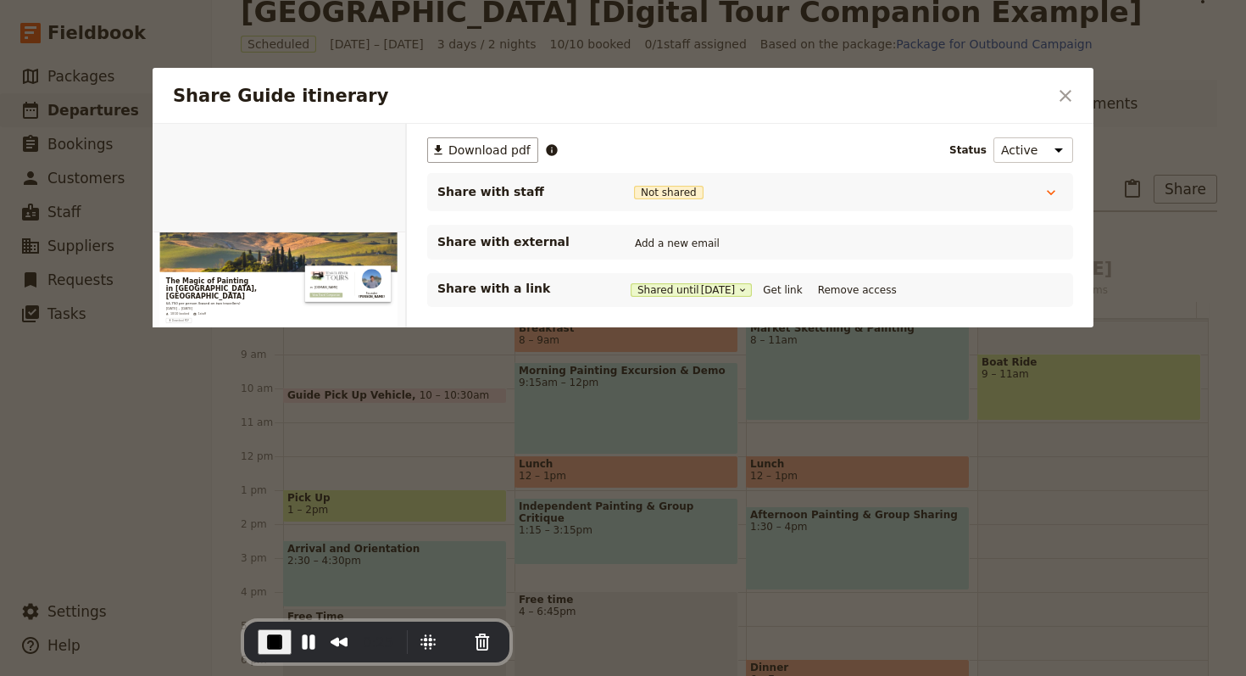
scroll to position [0, 0]
click at [806, 292] on button "Get link" at bounding box center [782, 290] width 47 height 19
click at [1063, 94] on icon "Close dialog" at bounding box center [1066, 96] width 12 height 12
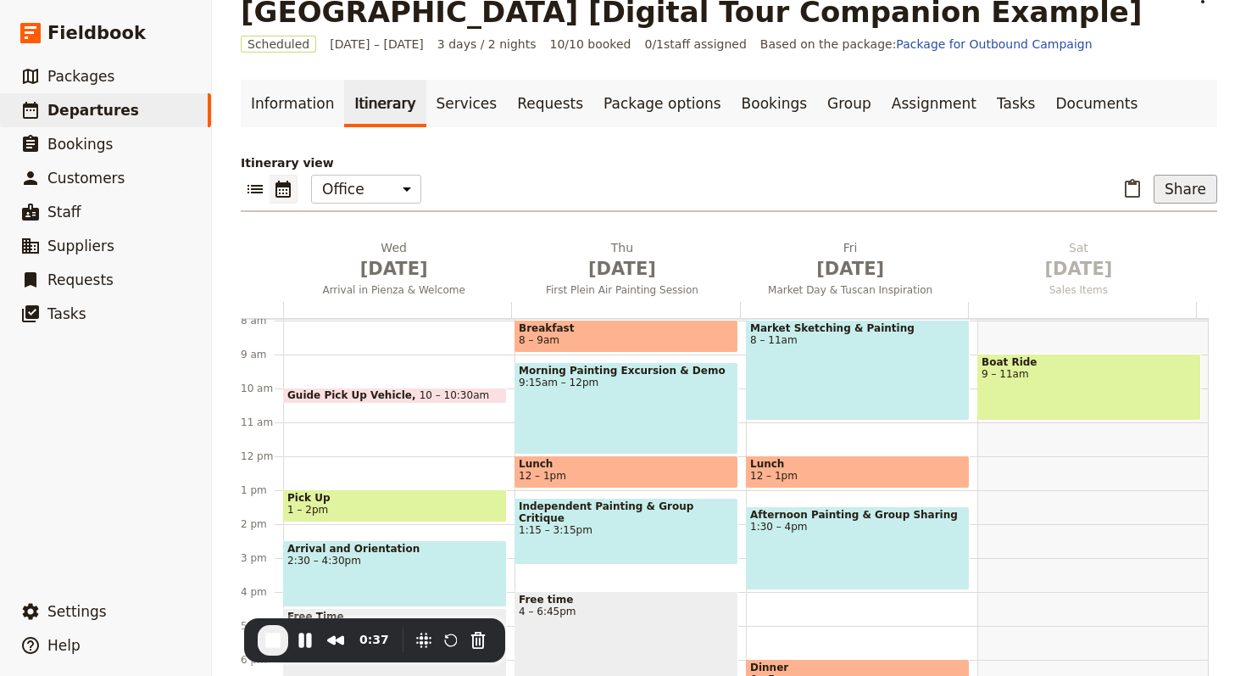
click at [1142, 187] on button "Share" at bounding box center [1186, 189] width 64 height 29
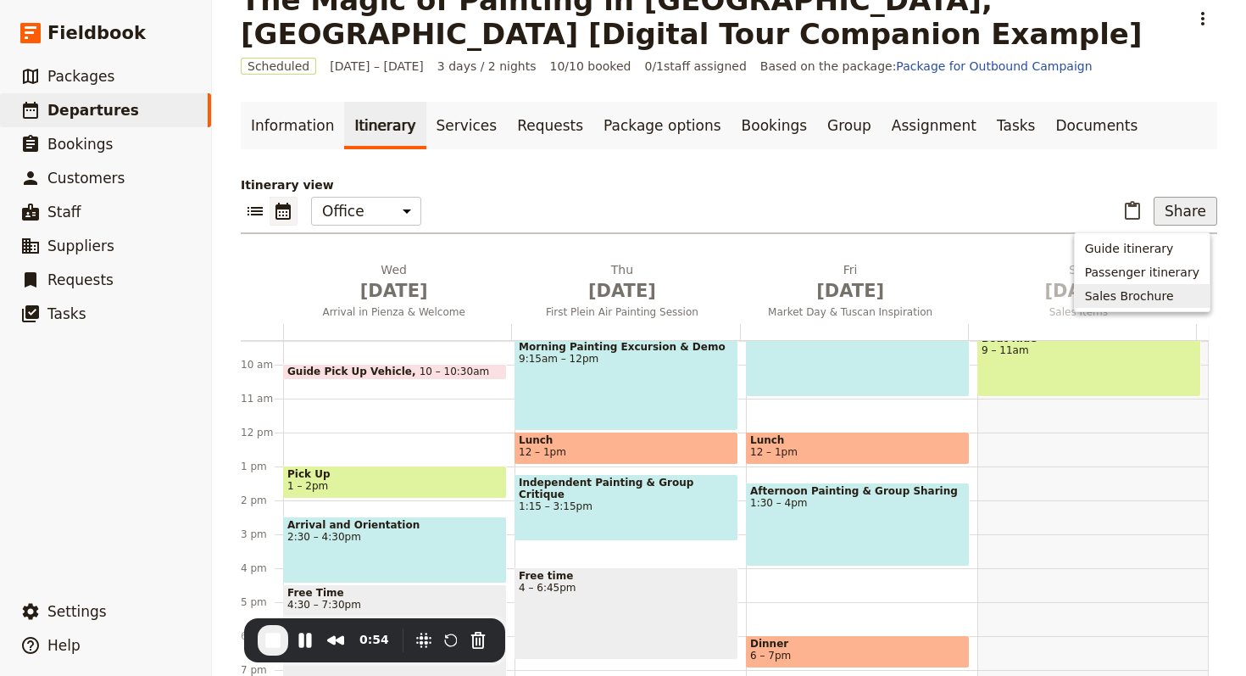
scroll to position [335, 0]
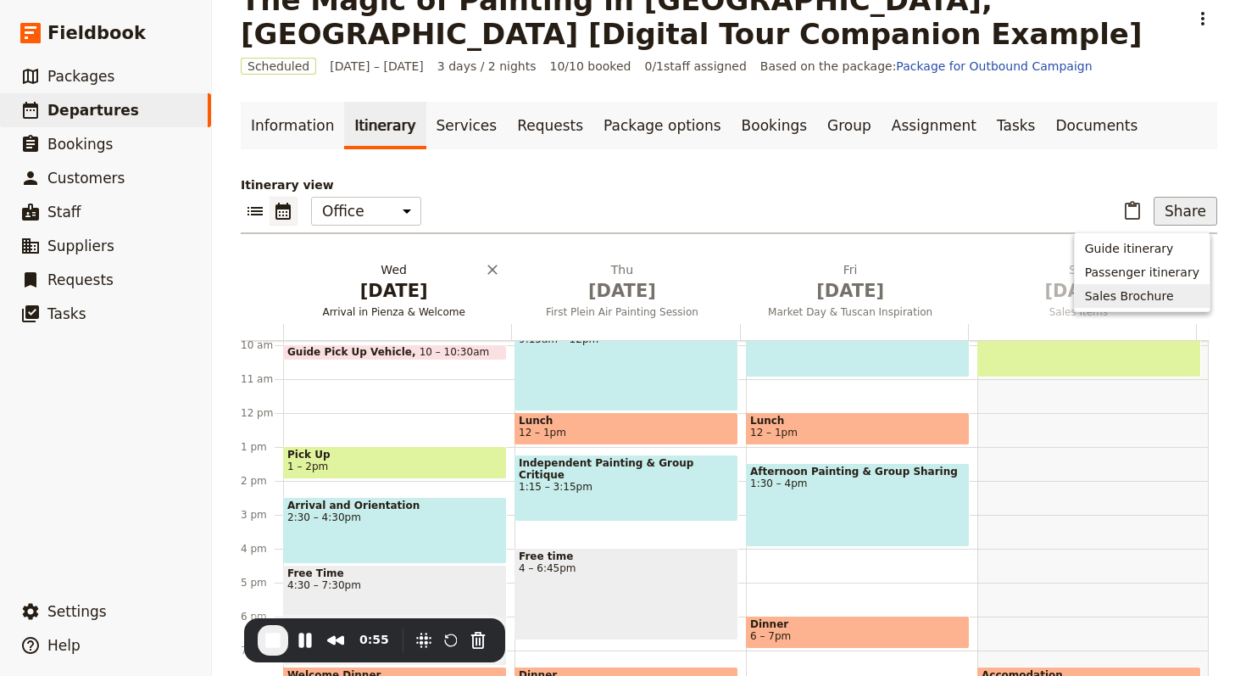
click at [401, 300] on span "Oct 1" at bounding box center [394, 290] width 208 height 25
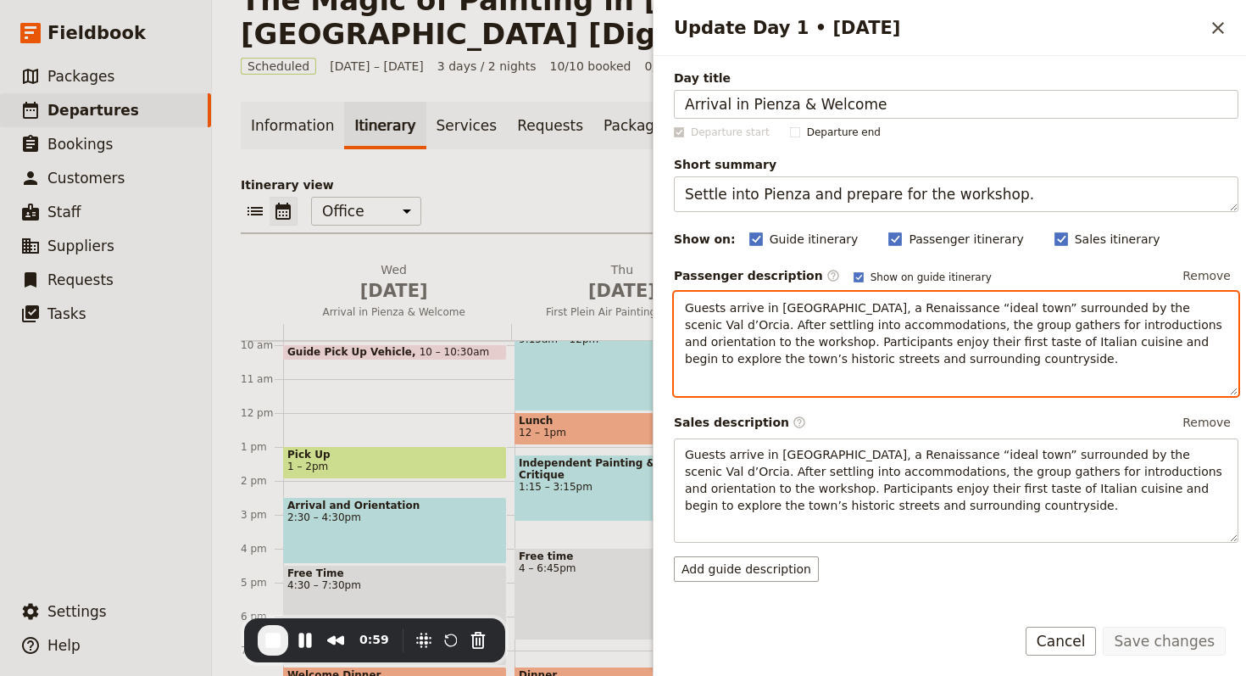
click at [690, 311] on span "Guests arrive in Pienza, a Renaissance “ideal town” surrounded by the scenic Va…" at bounding box center [955, 333] width 541 height 64
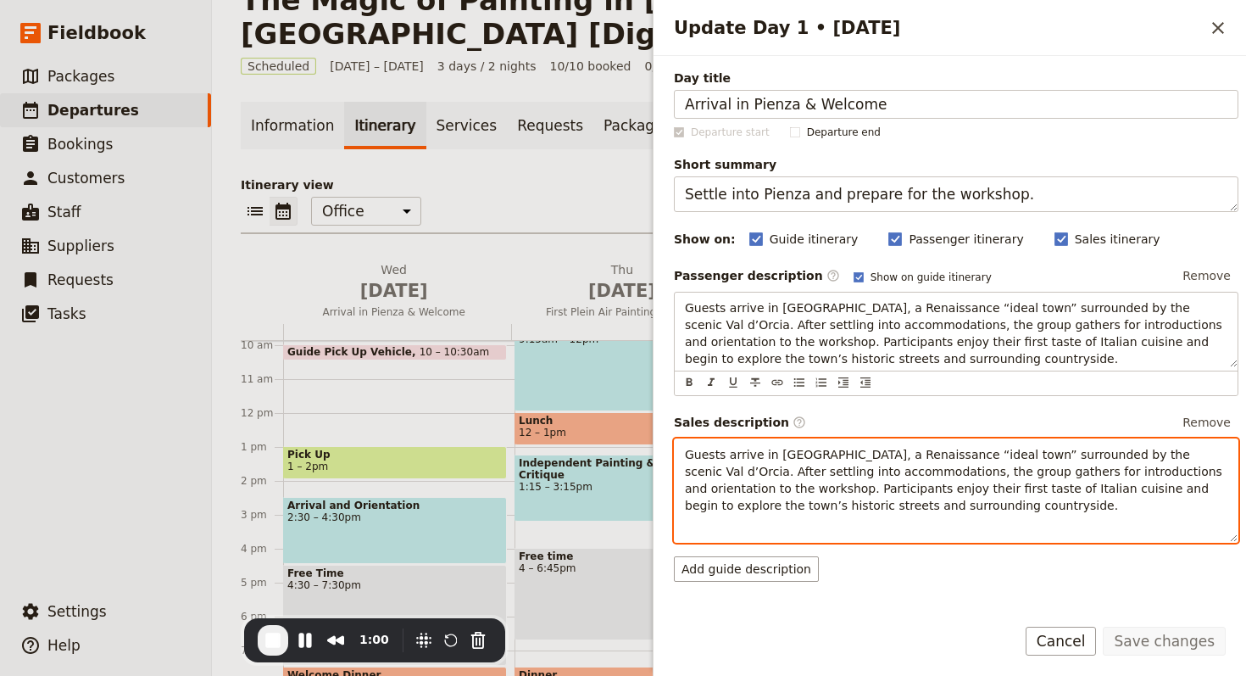
click at [735, 459] on span "Guests arrive in Pienza, a Renaissance “ideal town” surrounded by the scenic Va…" at bounding box center [955, 480] width 541 height 64
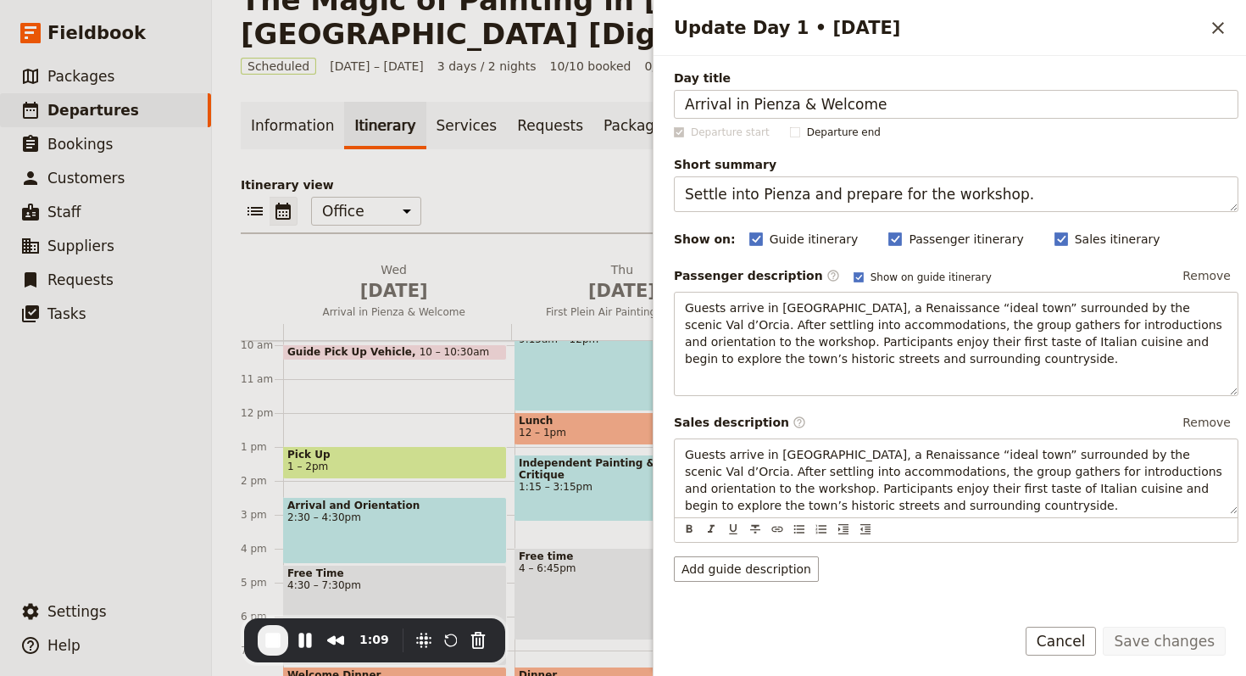
click at [1142, 38] on button "​" at bounding box center [1218, 28] width 29 height 29
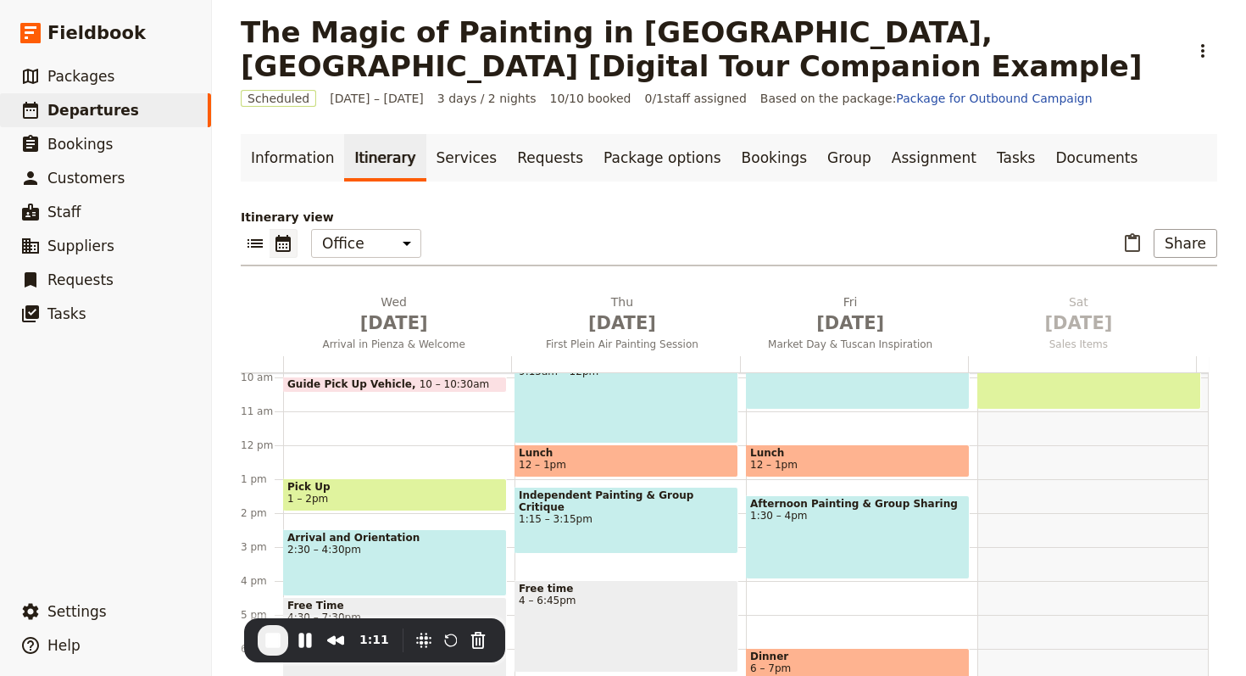
scroll to position [11, 0]
click at [1142, 46] on icon "Actions" at bounding box center [1203, 52] width 20 height 20
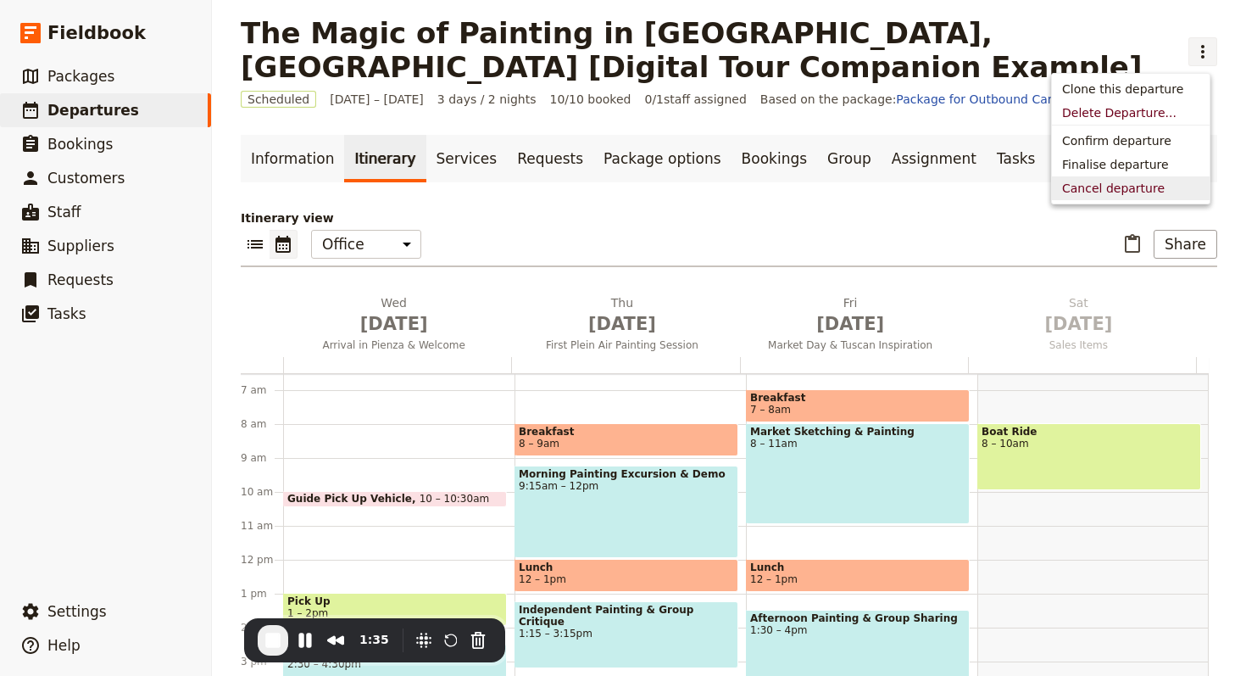
scroll to position [225, 0]
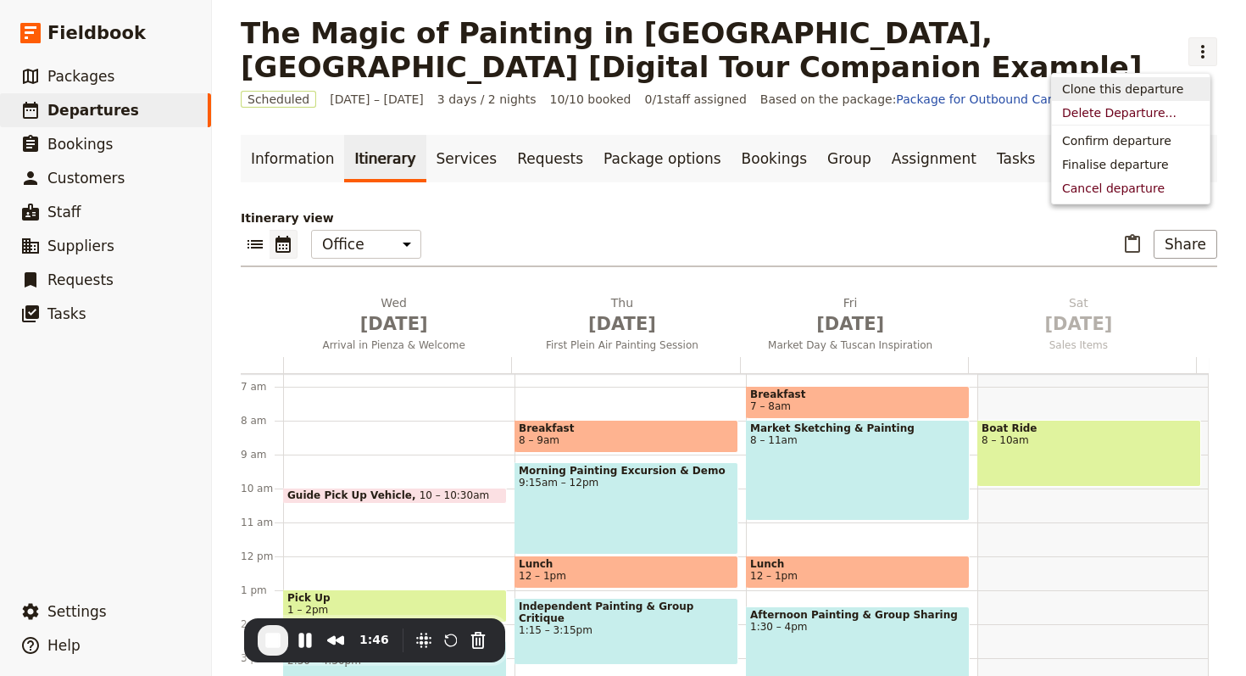
click at [1142, 78] on button "Clone this departure" at bounding box center [1131, 89] width 158 height 24
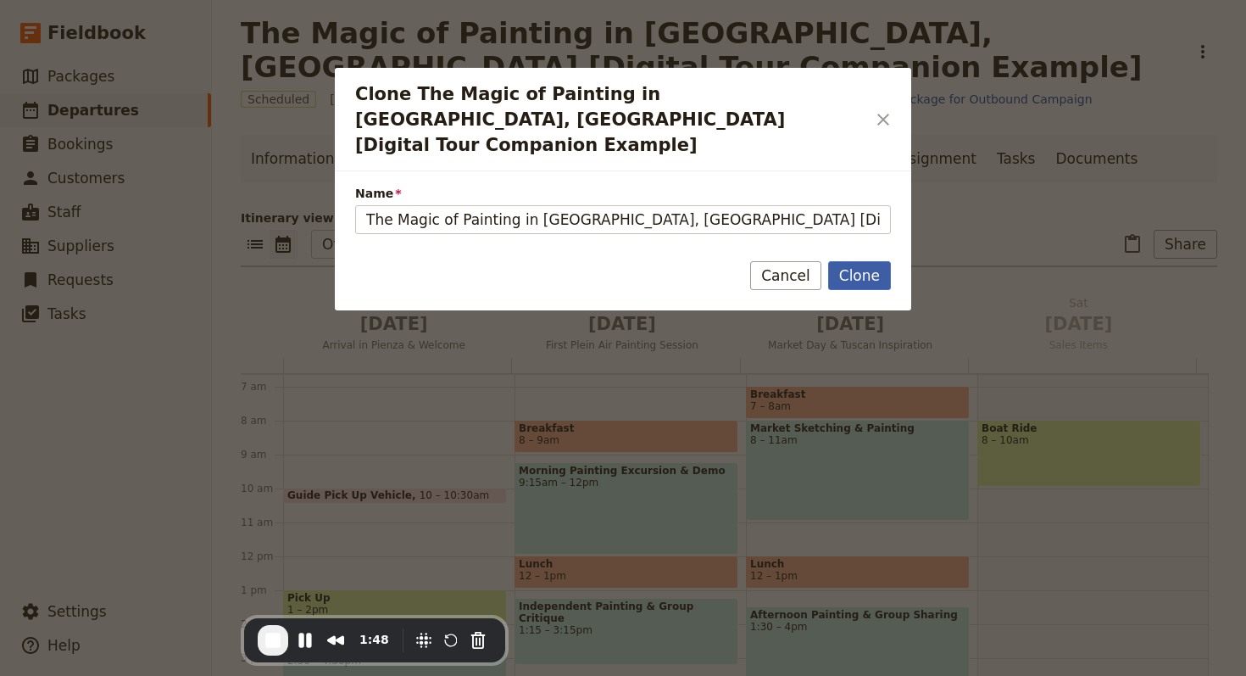
click at [878, 261] on button "Clone" at bounding box center [859, 275] width 63 height 29
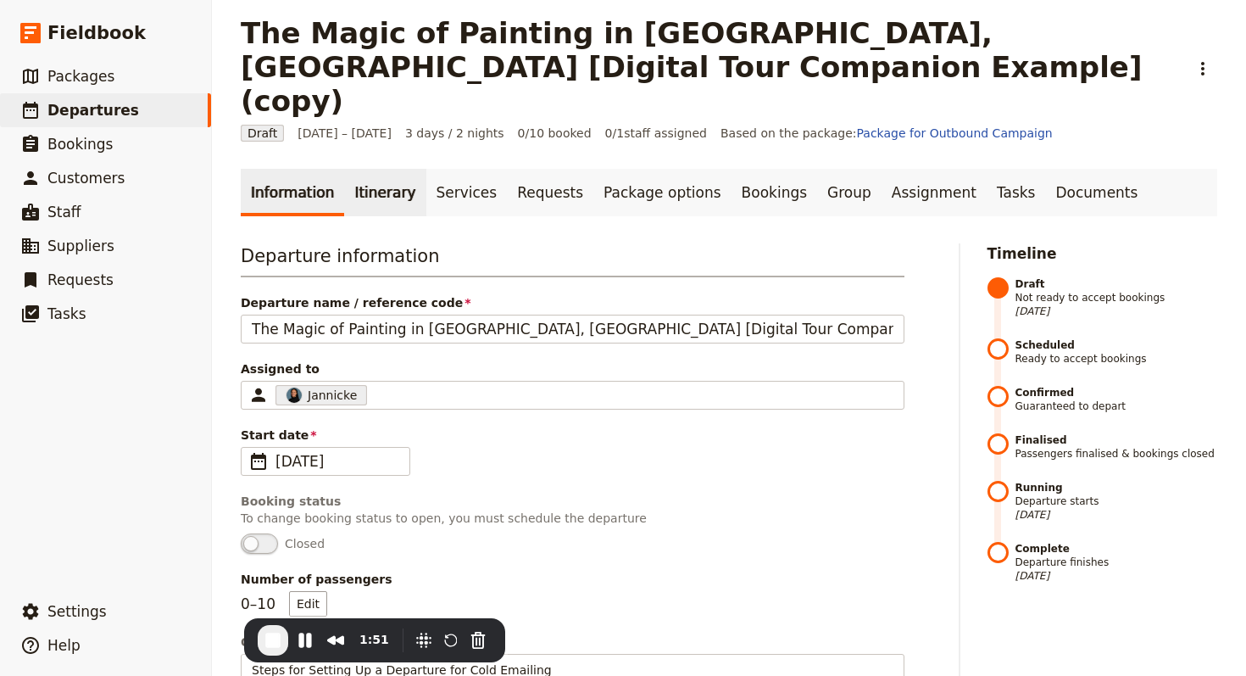
click at [356, 169] on link "Itinerary" at bounding box center [384, 192] width 81 height 47
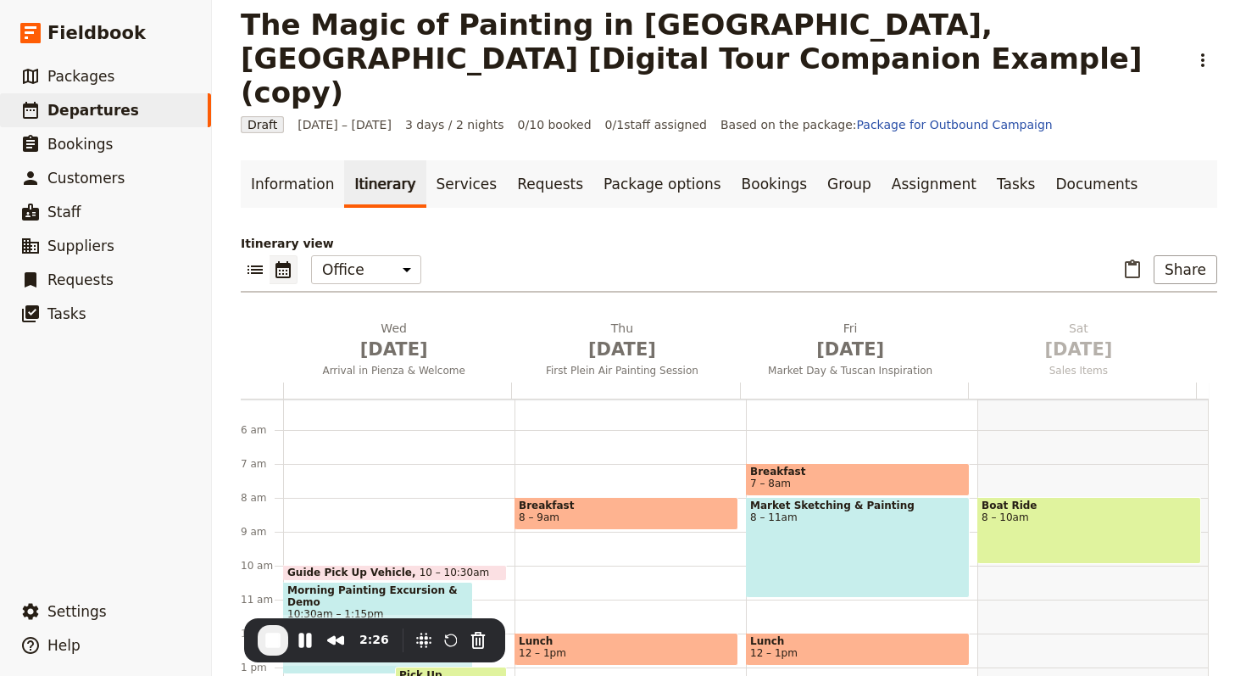
scroll to position [200, 0]
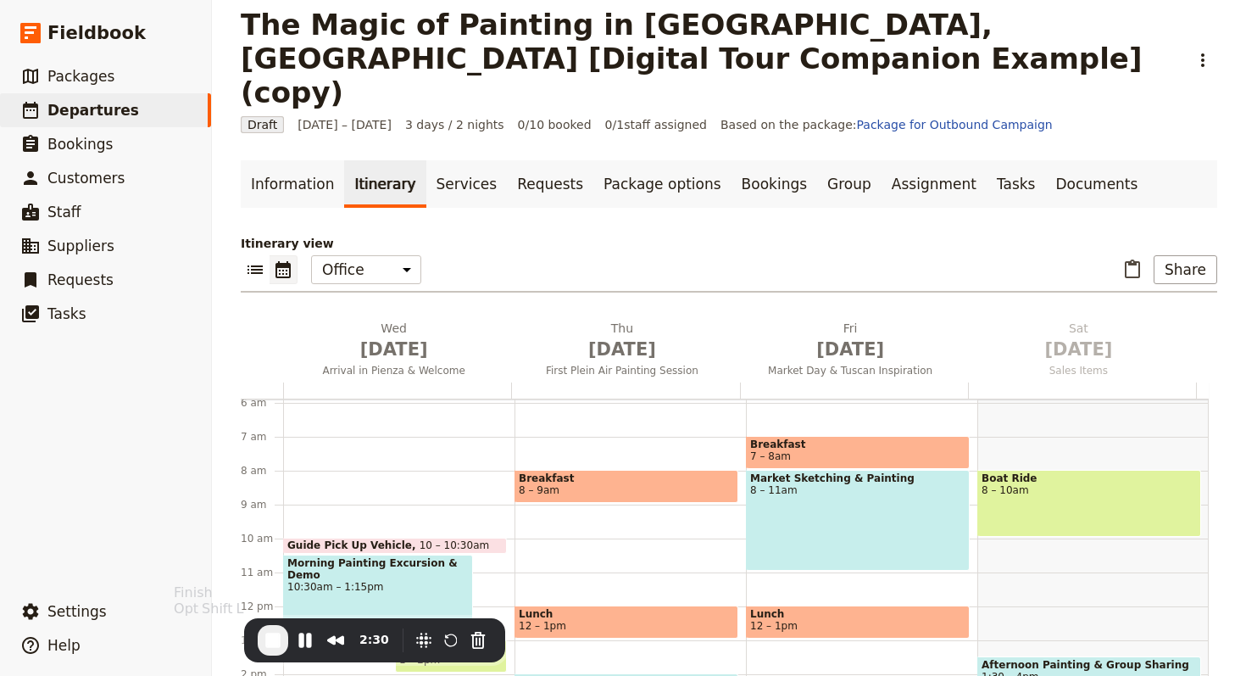
click at [263, 597] on span "End Recording" at bounding box center [273, 640] width 20 height 20
